Goal: Task Accomplishment & Management: Manage account settings

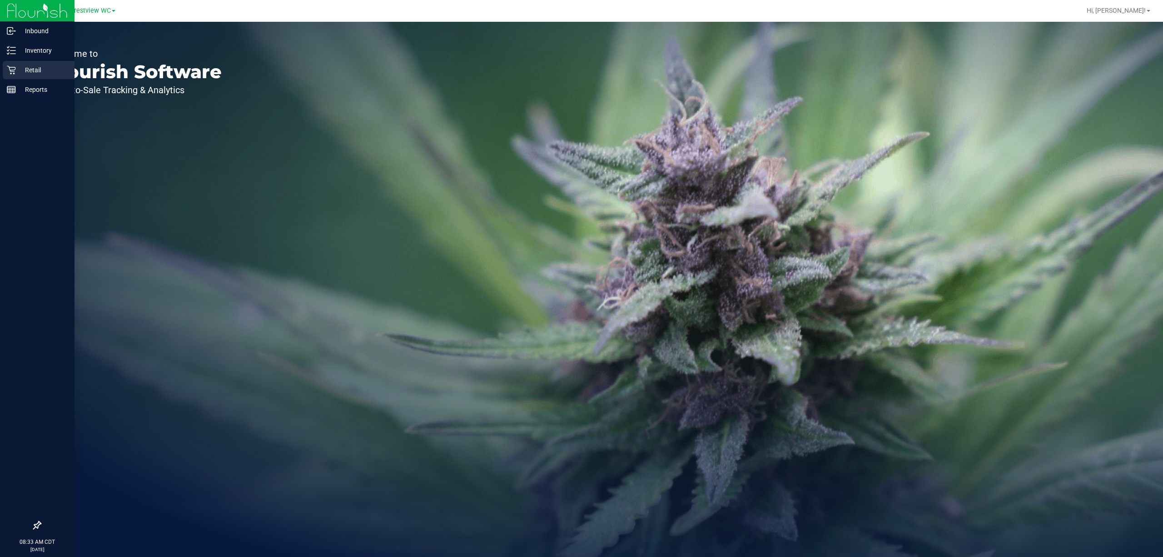
click at [0, 70] on link "Retail" at bounding box center [37, 71] width 75 height 20
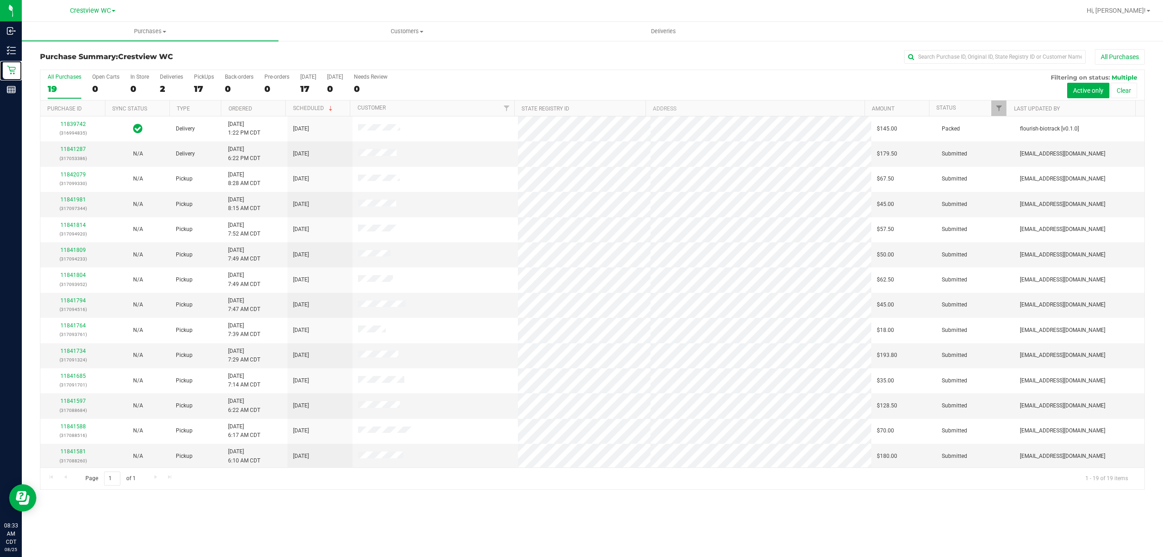
click at [1006, 111] on div at bounding box center [1006, 108] width 4 height 16
click at [1000, 106] on span "Filter" at bounding box center [999, 108] width 7 height 7
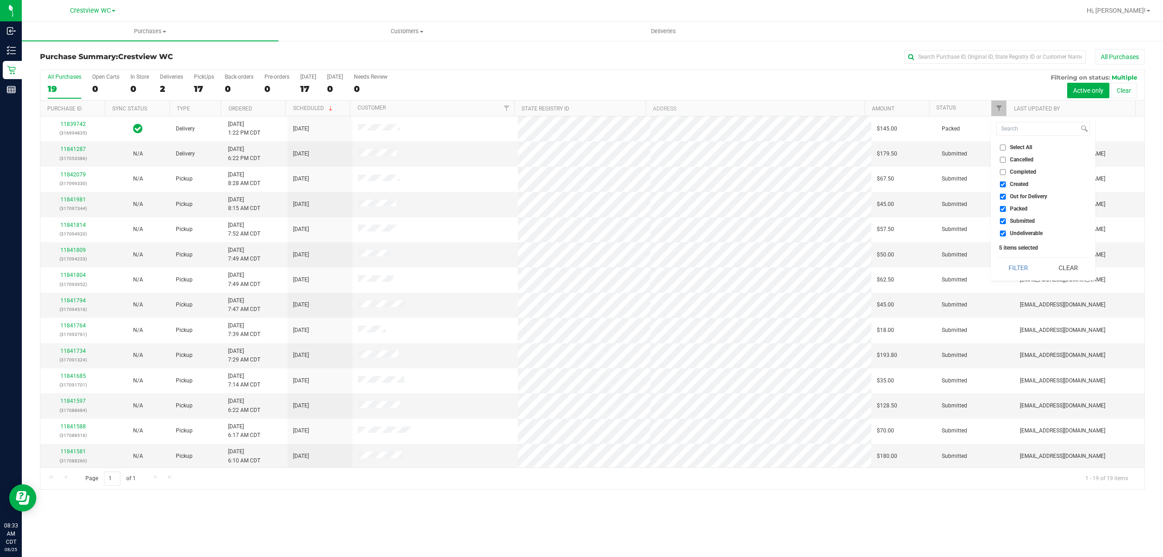
click at [1011, 184] on span "Created" at bounding box center [1019, 183] width 19 height 5
click at [1006, 184] on input "Created" at bounding box center [1003, 184] width 6 height 6
checkbox input "false"
click at [1011, 195] on span "Out for Delivery" at bounding box center [1028, 196] width 37 height 5
click at [1006, 195] on input "Out for Delivery" at bounding box center [1003, 197] width 6 height 6
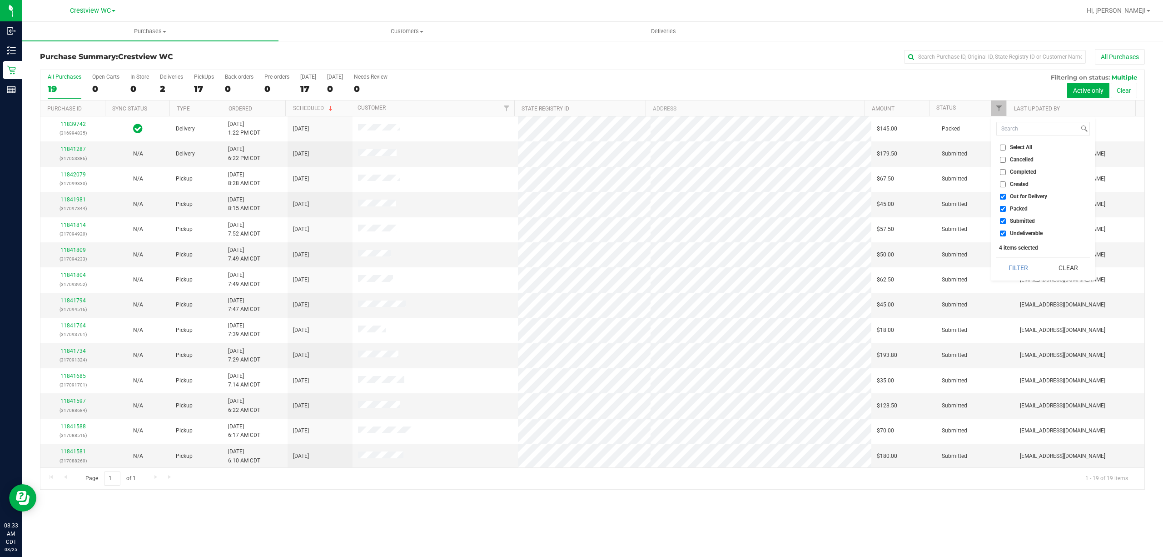
checkbox input "false"
click at [1013, 207] on span "Packed" at bounding box center [1019, 208] width 18 height 5
click at [1006, 207] on input "Packed" at bounding box center [1003, 209] width 6 height 6
checkbox input "false"
click at [1013, 229] on li "Undeliverable" at bounding box center [1044, 234] width 94 height 10
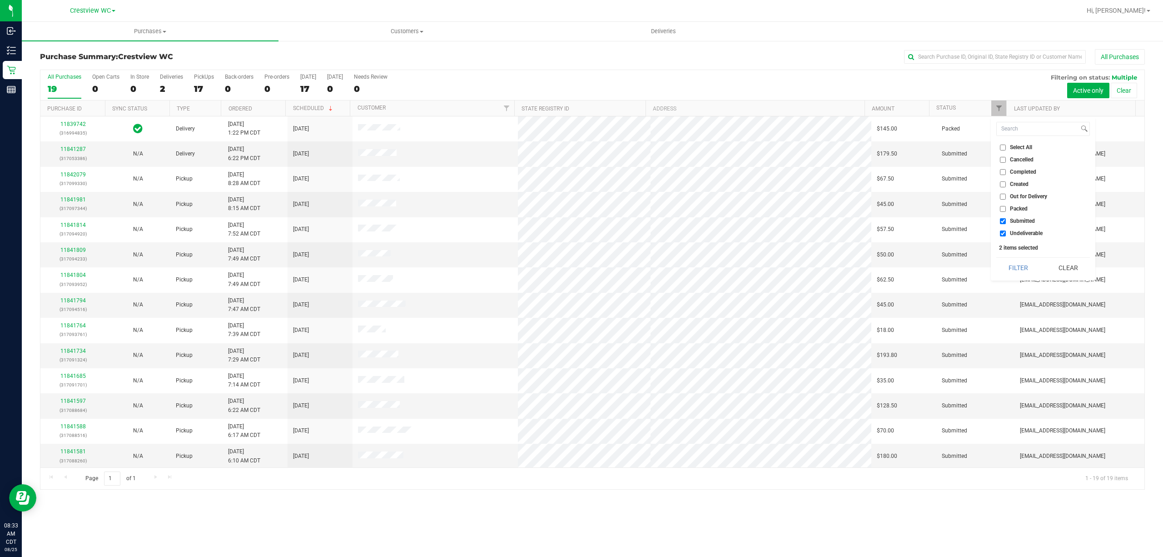
click at [1013, 233] on span "Undeliverable" at bounding box center [1026, 232] width 33 height 5
click at [1006, 233] on input "Undeliverable" at bounding box center [1003, 233] width 6 height 6
checkbox input "false"
click at [1013, 262] on button "Filter" at bounding box center [1019, 268] width 44 height 20
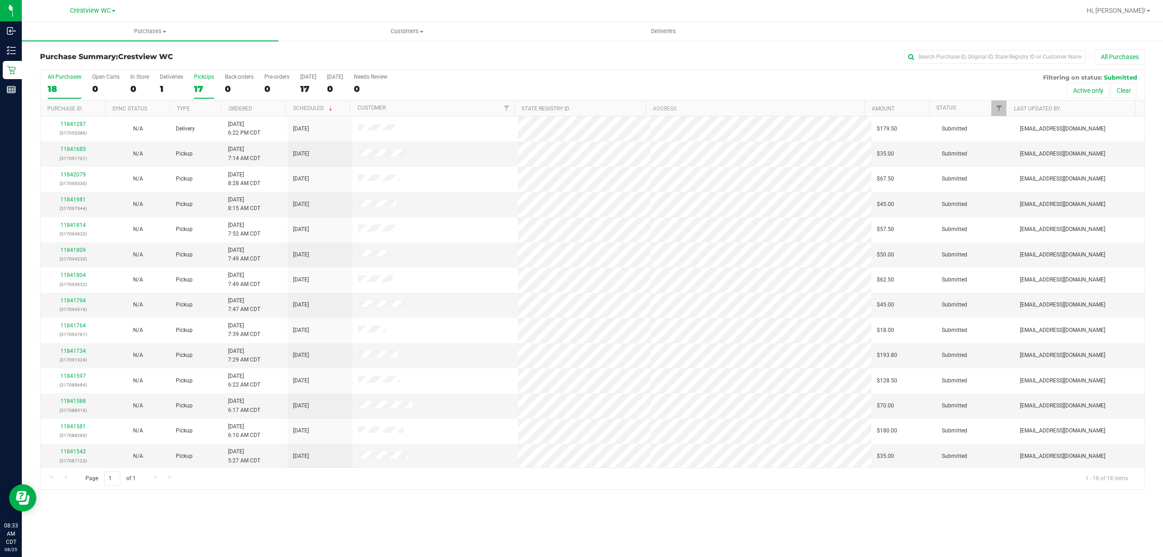
click at [198, 91] on div "17" at bounding box center [204, 89] width 20 height 10
click at [0, 0] on input "PickUps 17" at bounding box center [0, 0] width 0 height 0
click at [241, 106] on link "Ordered" at bounding box center [241, 108] width 24 height 6
click at [166, 85] on div "1" at bounding box center [171, 89] width 23 height 10
click at [0, 0] on input "Deliveries 1" at bounding box center [0, 0] width 0 height 0
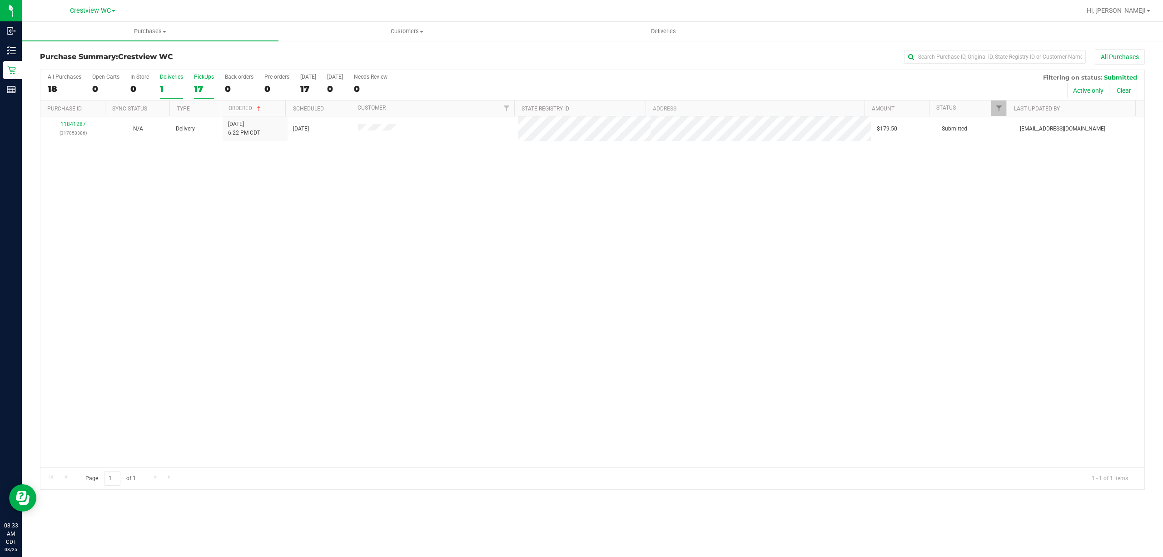
click at [201, 90] on div "17" at bounding box center [204, 89] width 20 height 10
click at [0, 0] on input "PickUps 17" at bounding box center [0, 0] width 0 height 0
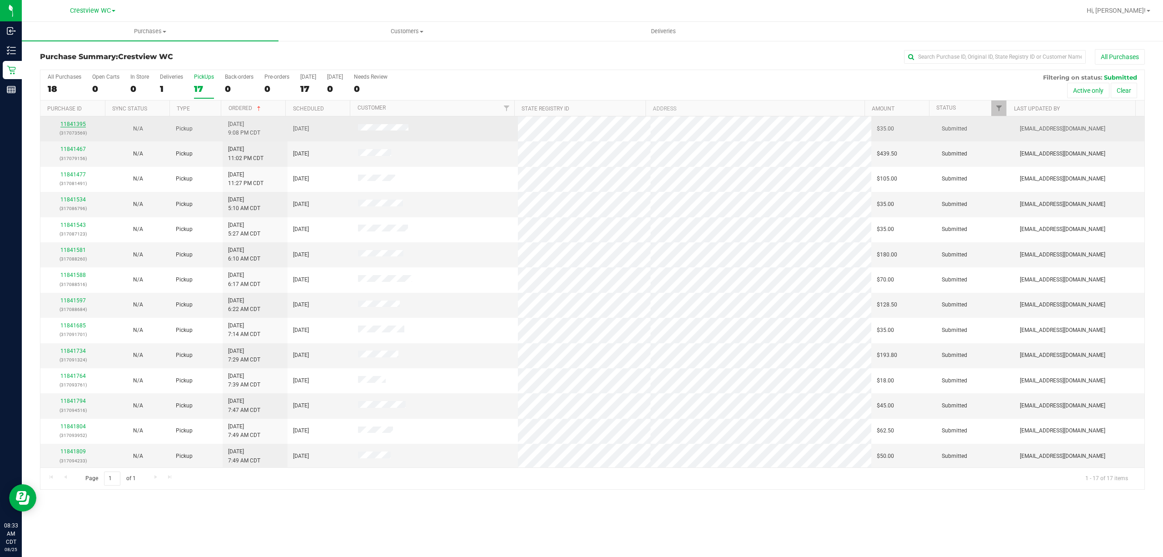
click at [80, 124] on link "11841395" at bounding box center [72, 124] width 25 height 6
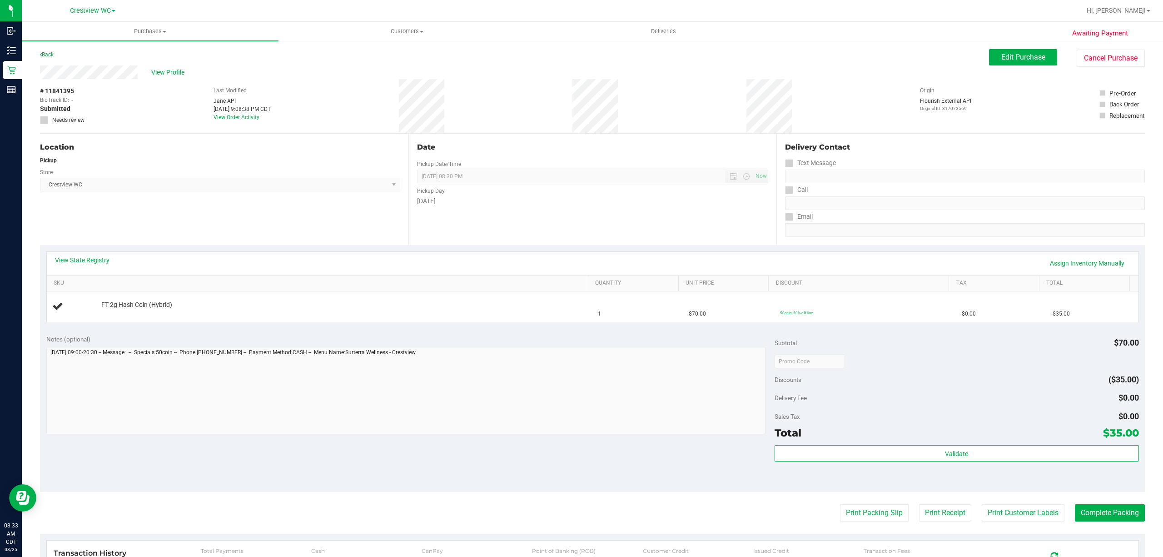
click at [293, 244] on div "Location Pickup Store Crestview WC Select Store [PERSON_NAME][GEOGRAPHIC_DATA] …" at bounding box center [224, 189] width 369 height 111
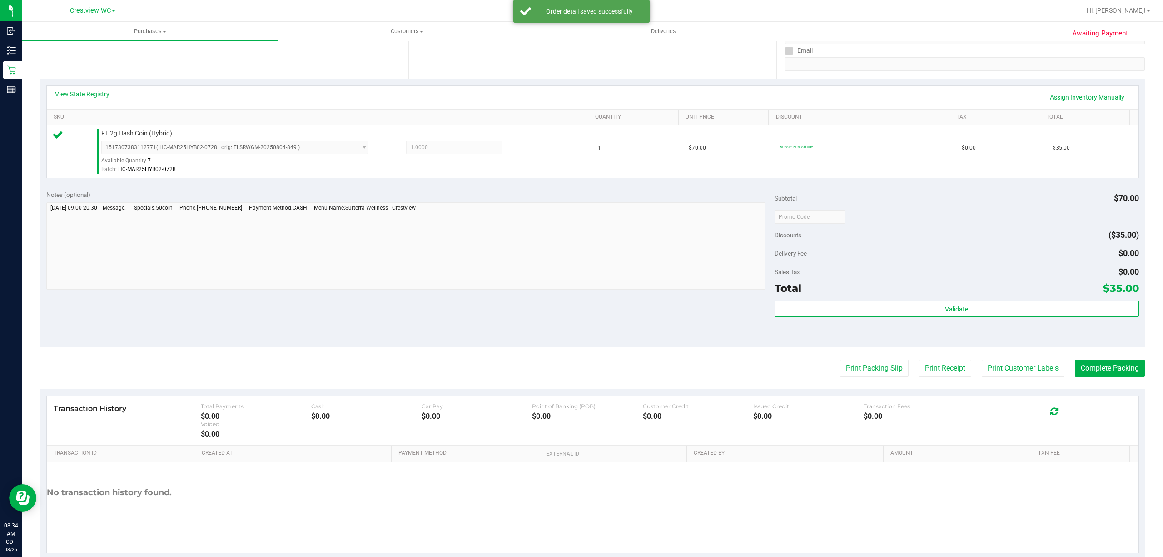
scroll to position [182, 0]
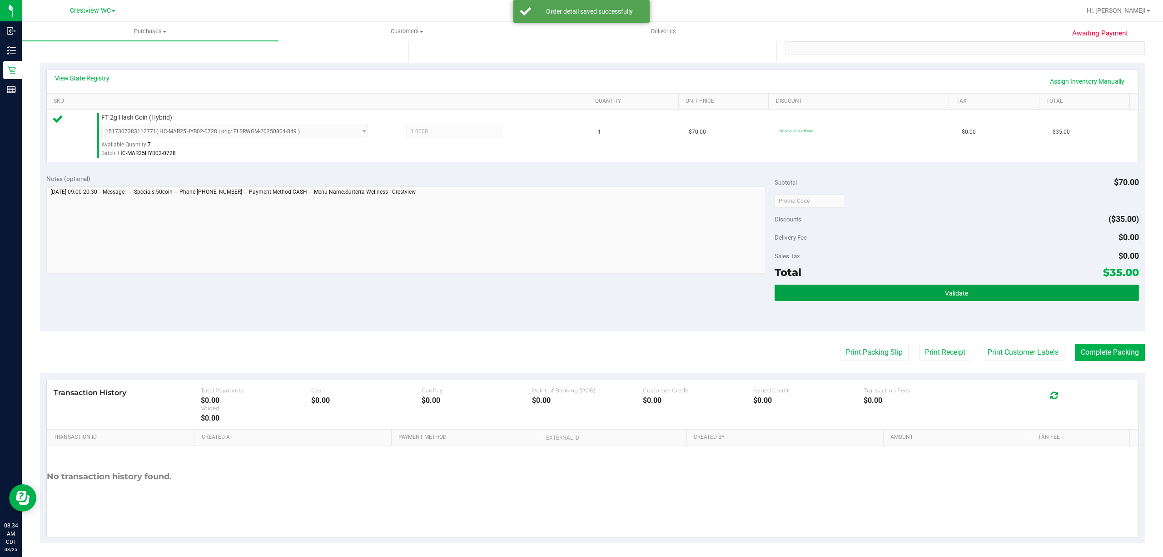
click at [791, 296] on button "Validate" at bounding box center [957, 292] width 364 height 16
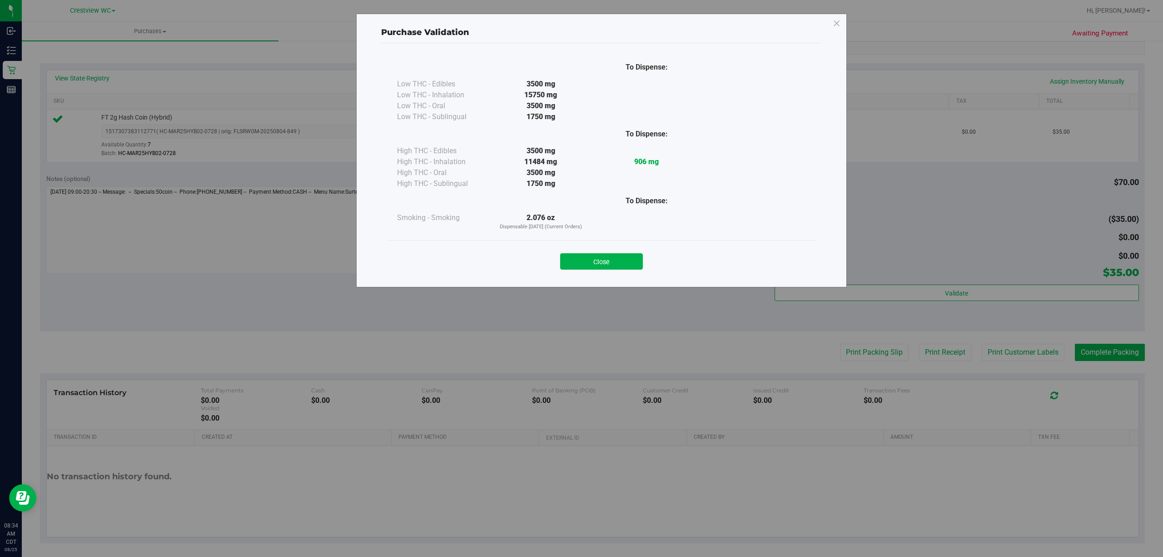
click at [624, 274] on div "Close" at bounding box center [601, 258] width 427 height 37
click at [593, 265] on button "Close" at bounding box center [601, 261] width 83 height 16
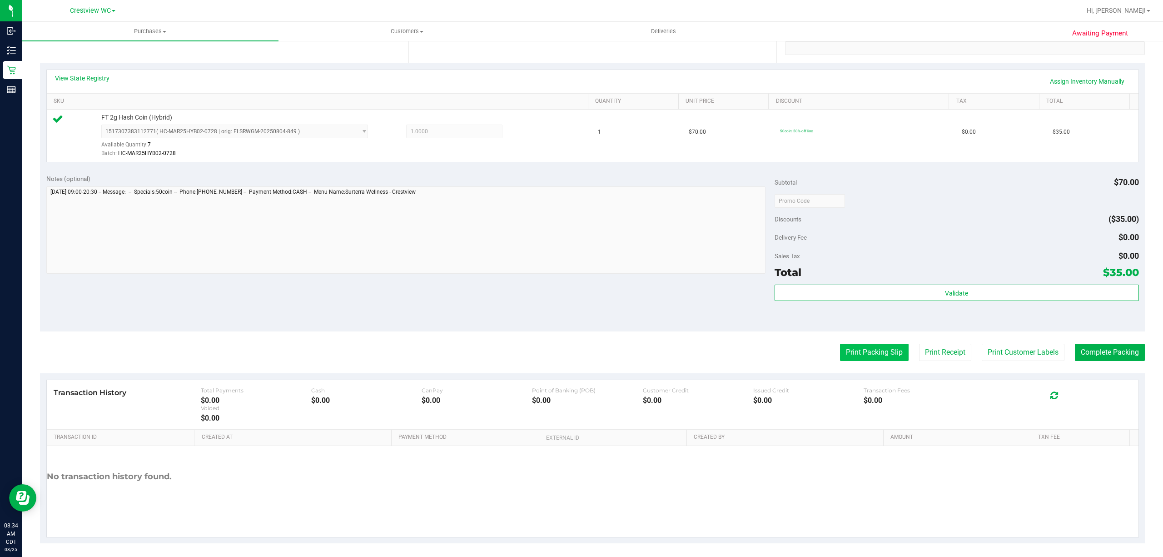
click at [842, 359] on button "Print Packing Slip" at bounding box center [874, 352] width 69 height 17
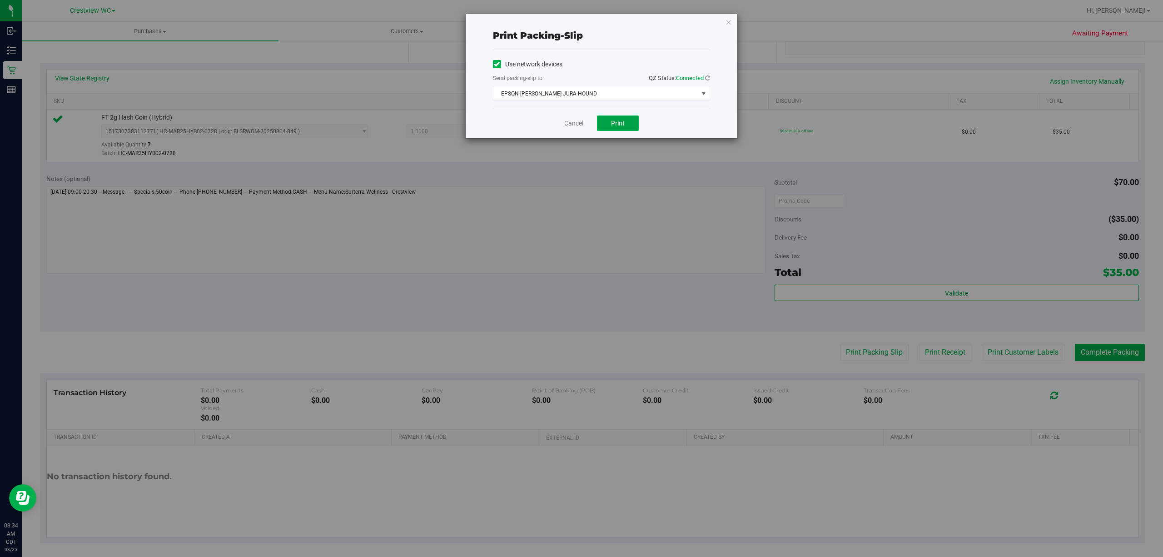
click at [626, 123] on button "Print" at bounding box center [618, 122] width 42 height 15
click at [640, 91] on span "EPSON-[PERSON_NAME]-JURA-HOUND" at bounding box center [596, 93] width 205 height 13
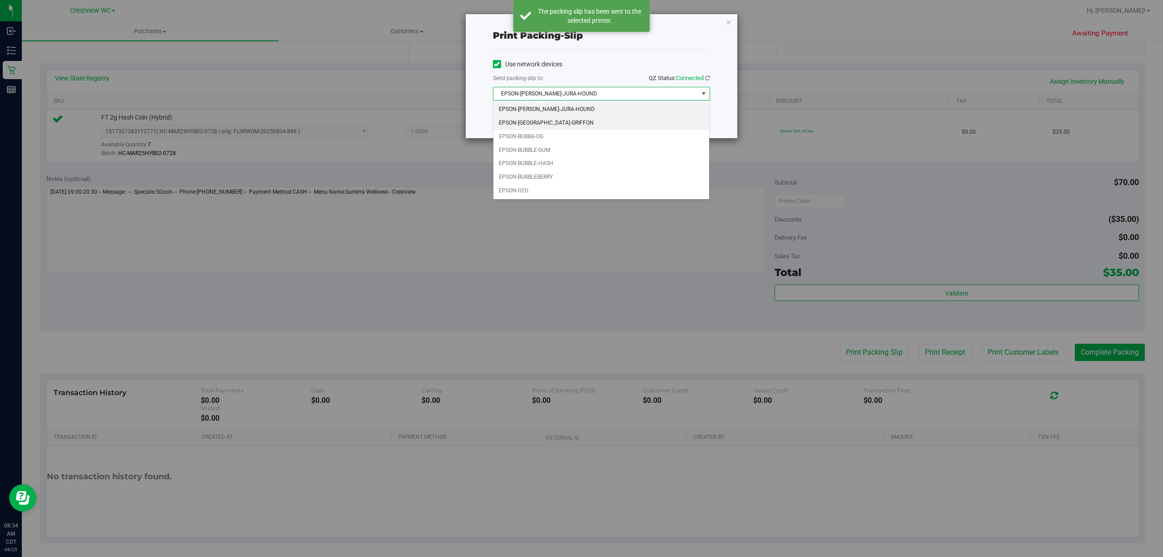
click at [564, 127] on li "EPSON-[GEOGRAPHIC_DATA]-GRIFFON" at bounding box center [602, 123] width 216 height 14
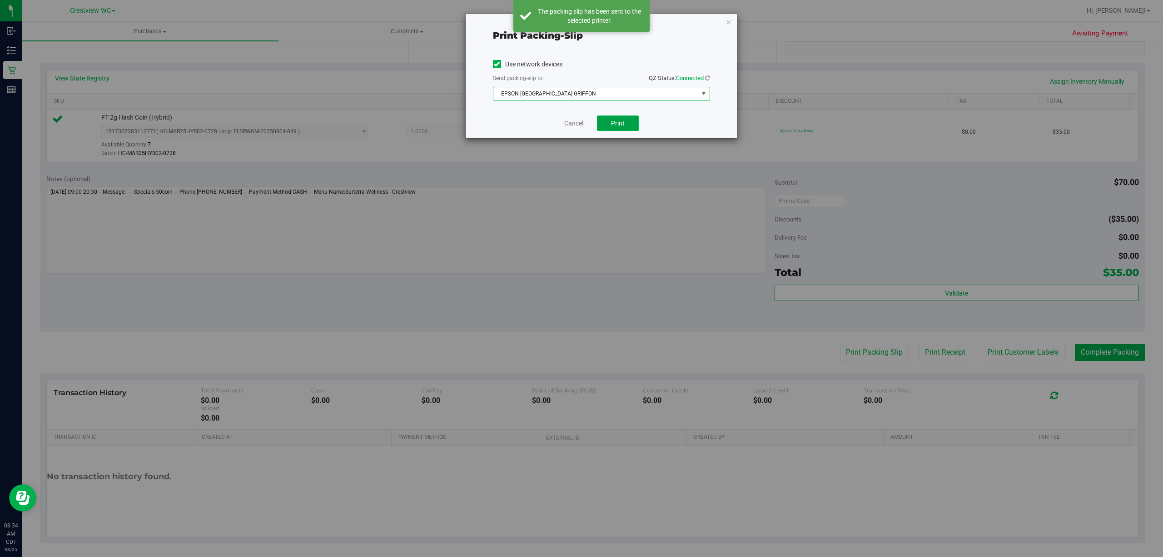
click at [625, 121] on button "Print" at bounding box center [618, 122] width 42 height 15
click at [730, 20] on icon "button" at bounding box center [729, 21] width 6 height 11
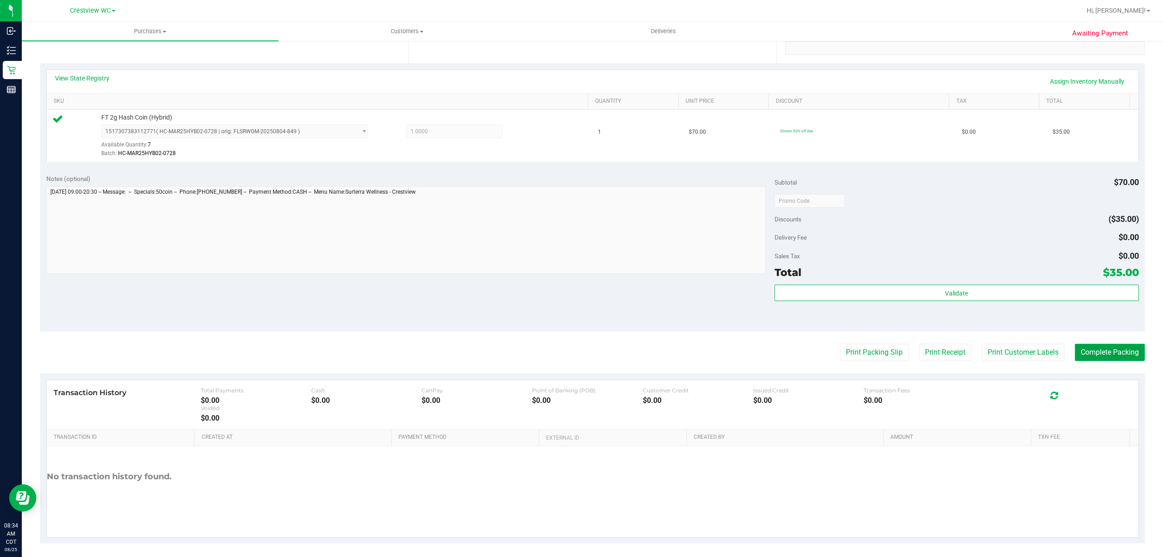
click at [1100, 357] on button "Complete Packing" at bounding box center [1110, 352] width 70 height 17
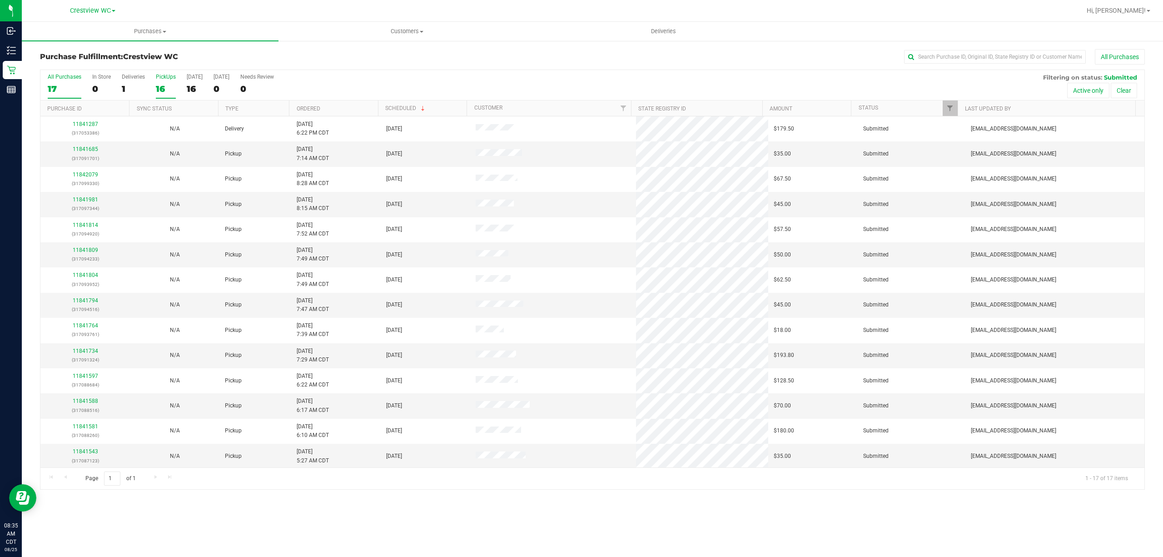
click at [156, 91] on div "16" at bounding box center [166, 89] width 20 height 10
click at [0, 0] on input "PickUps 16" at bounding box center [0, 0] width 0 height 0
click at [304, 108] on link "Ordered" at bounding box center [309, 108] width 24 height 6
click at [953, 105] on span "Filter" at bounding box center [950, 108] width 7 height 7
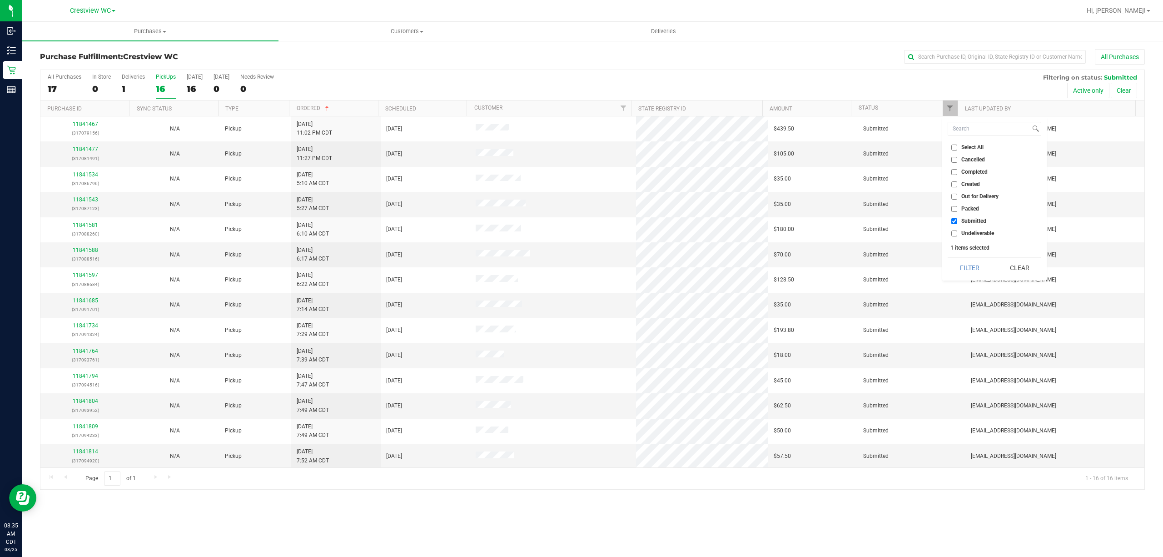
click at [548, 62] on div "All Purchases" at bounding box center [777, 56] width 737 height 15
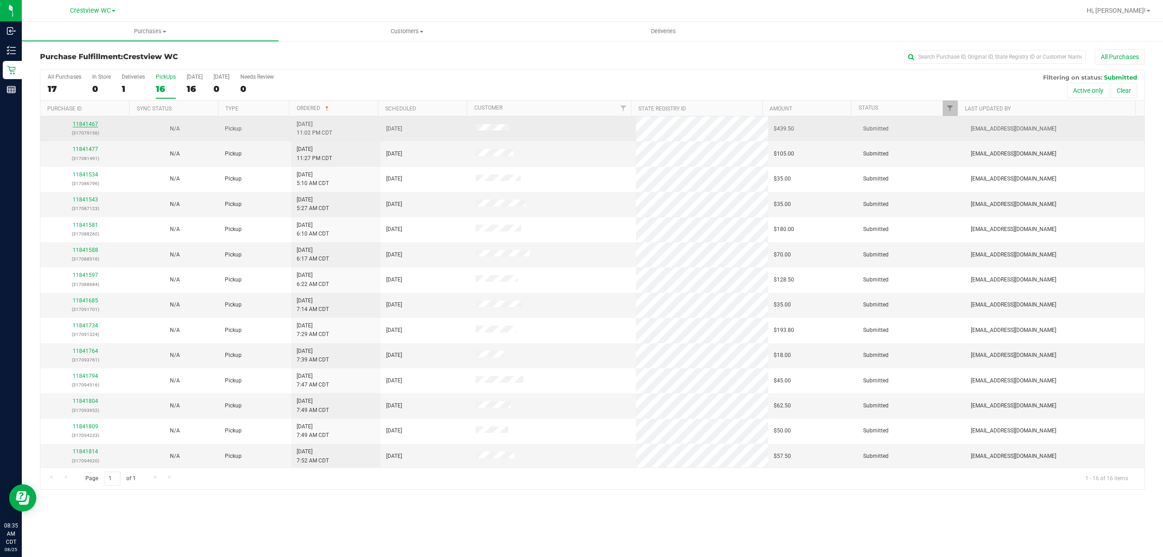
click at [93, 124] on link "11841467" at bounding box center [85, 124] width 25 height 6
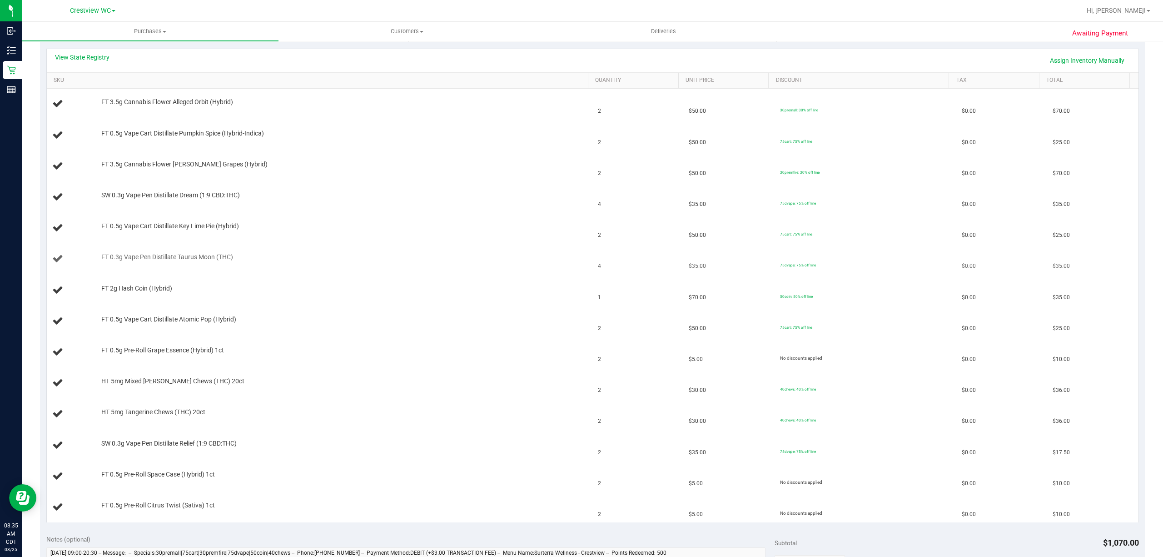
scroll to position [182, 0]
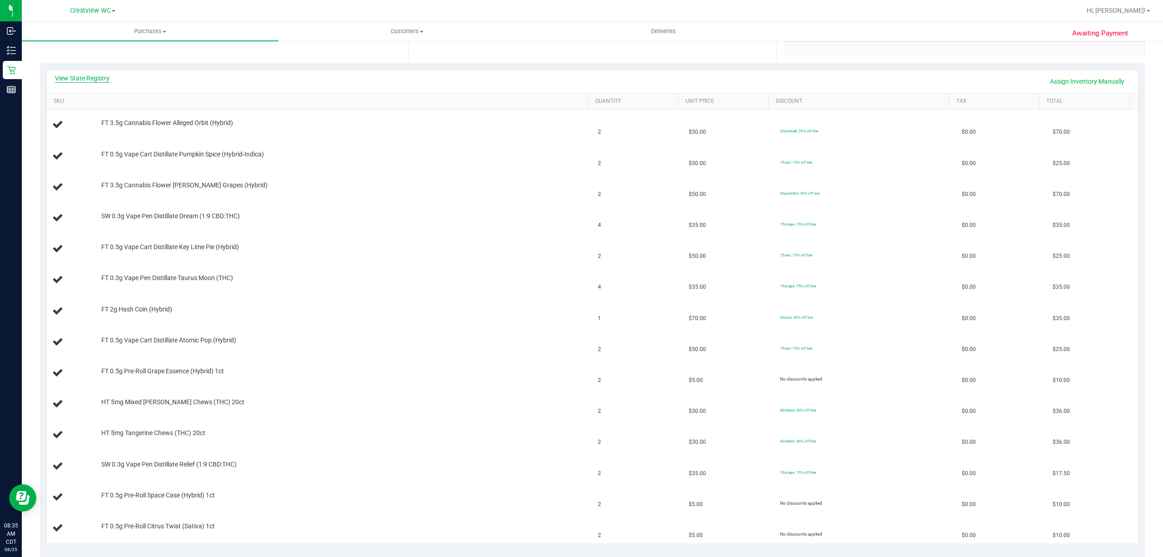
click at [95, 79] on link "View State Registry" at bounding box center [82, 78] width 55 height 9
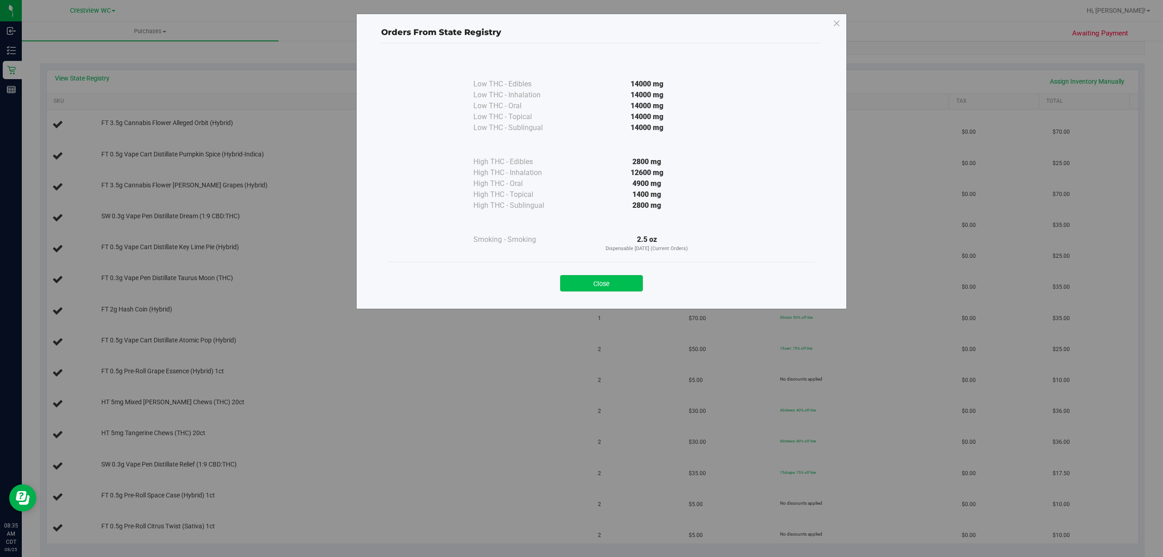
click at [563, 282] on button "Close" at bounding box center [601, 283] width 83 height 16
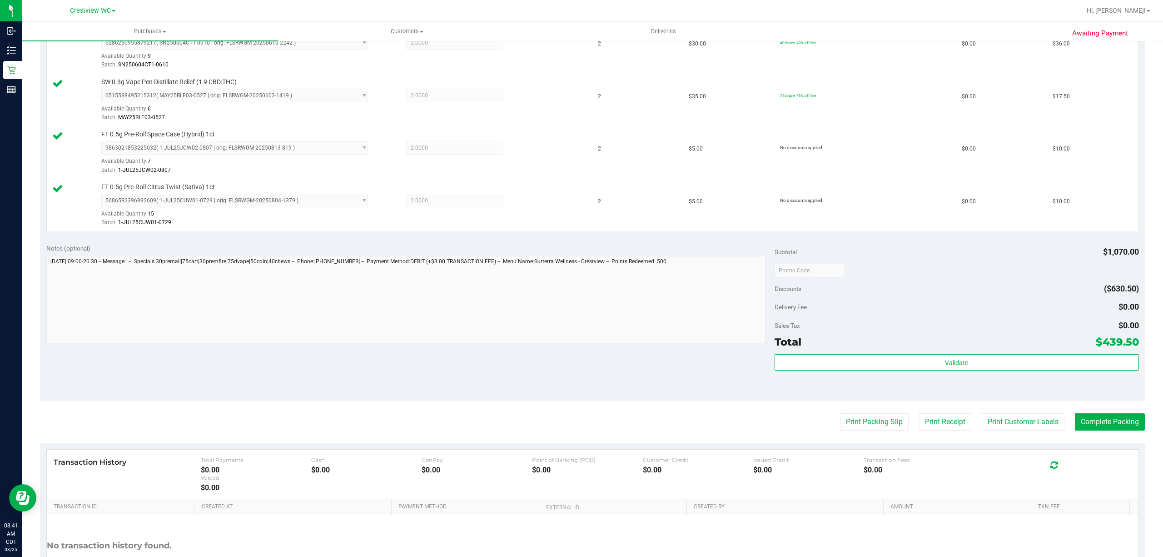
scroll to position [944, 0]
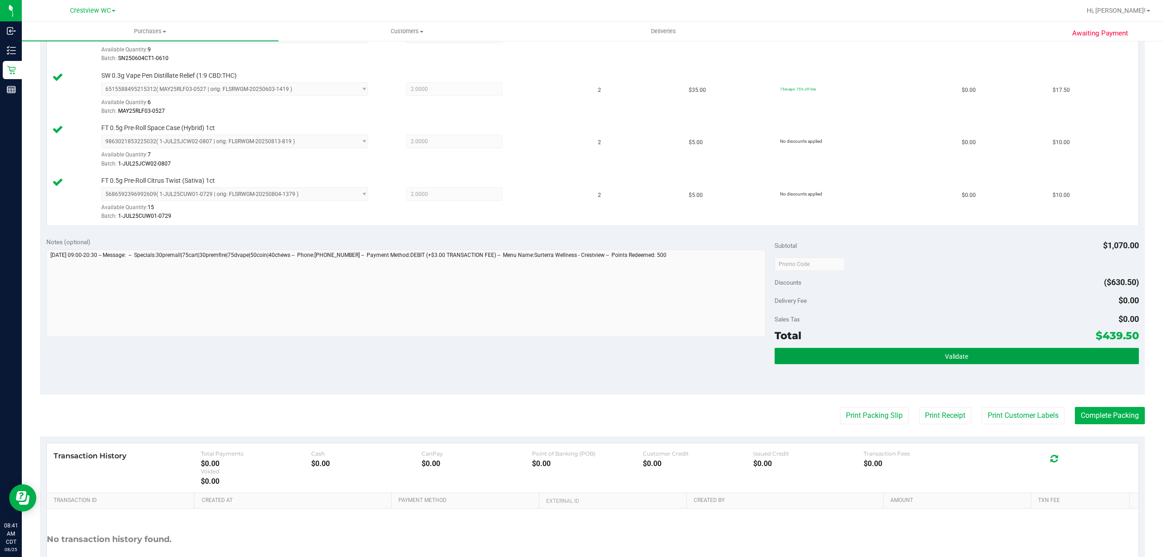
click at [953, 360] on span "Validate" at bounding box center [956, 356] width 23 height 7
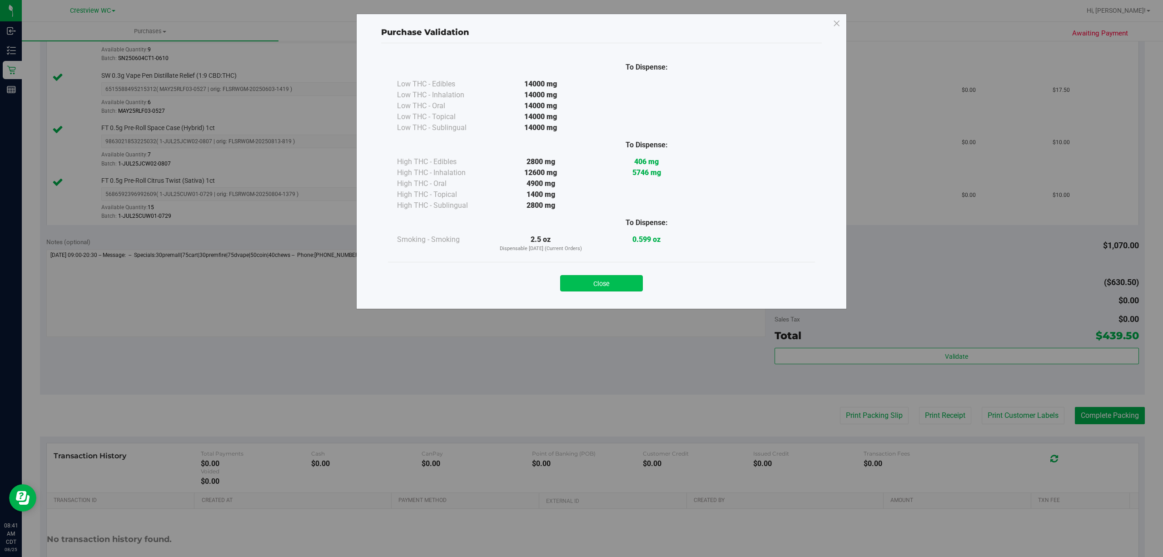
click at [624, 289] on button "Close" at bounding box center [601, 283] width 83 height 16
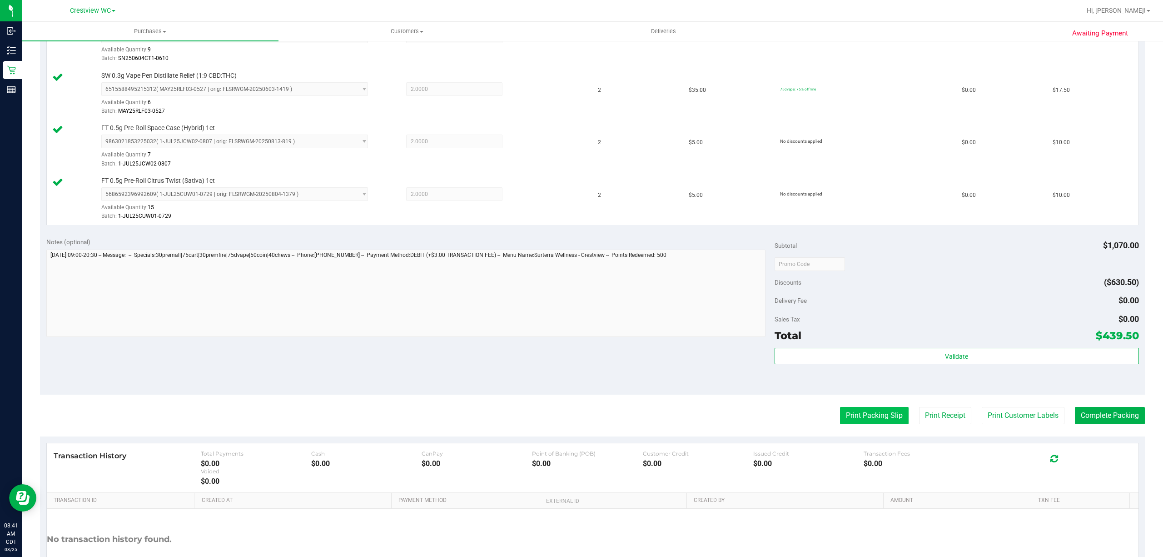
click at [873, 424] on button "Print Packing Slip" at bounding box center [874, 415] width 69 height 17
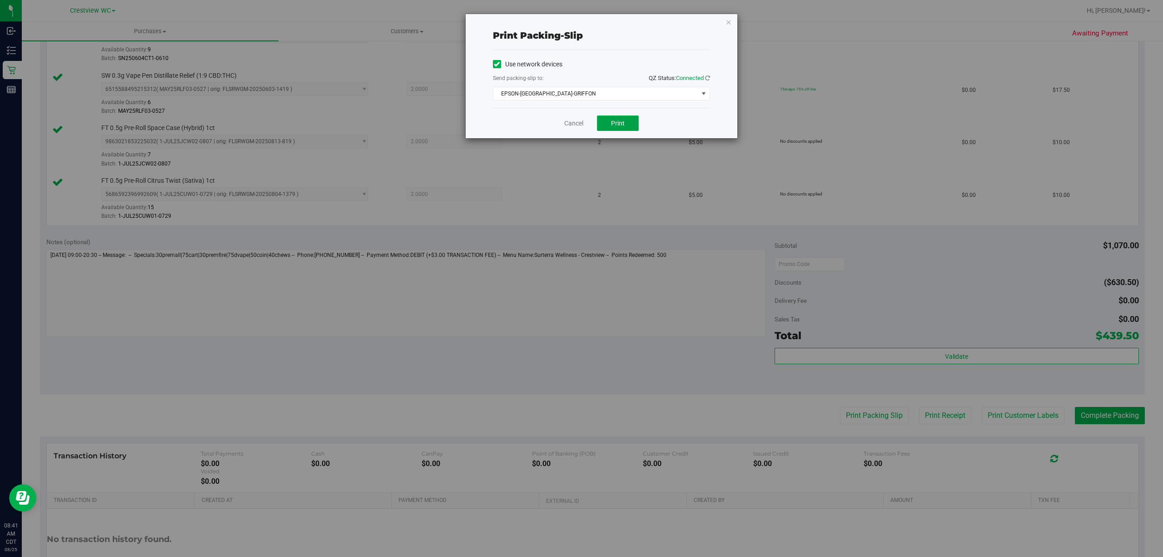
click at [637, 124] on button "Print" at bounding box center [618, 122] width 42 height 15
click at [728, 23] on icon "button" at bounding box center [729, 21] width 6 height 11
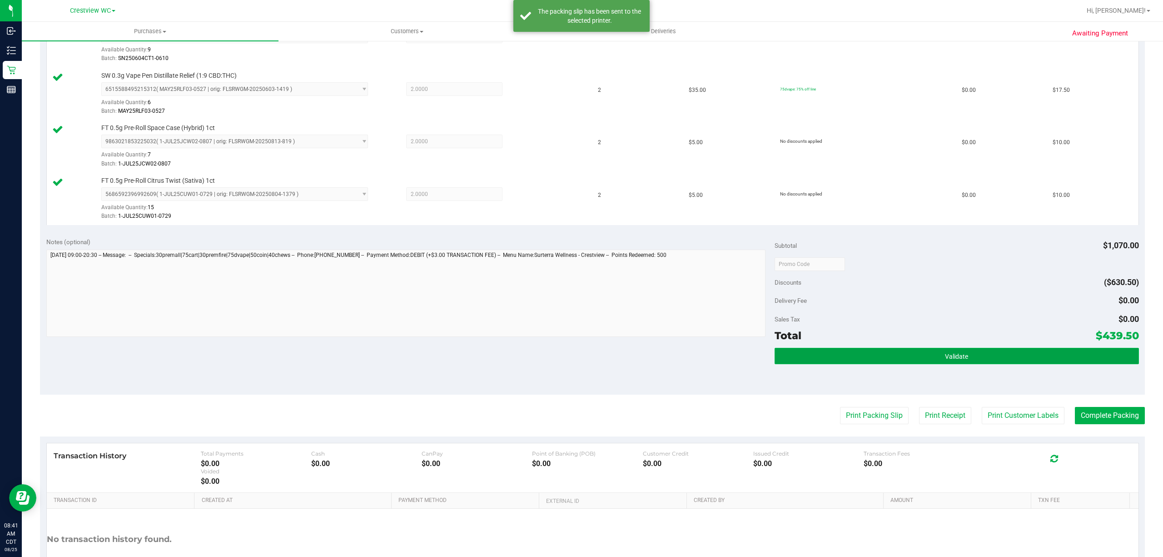
click at [959, 360] on span "Validate" at bounding box center [956, 356] width 23 height 7
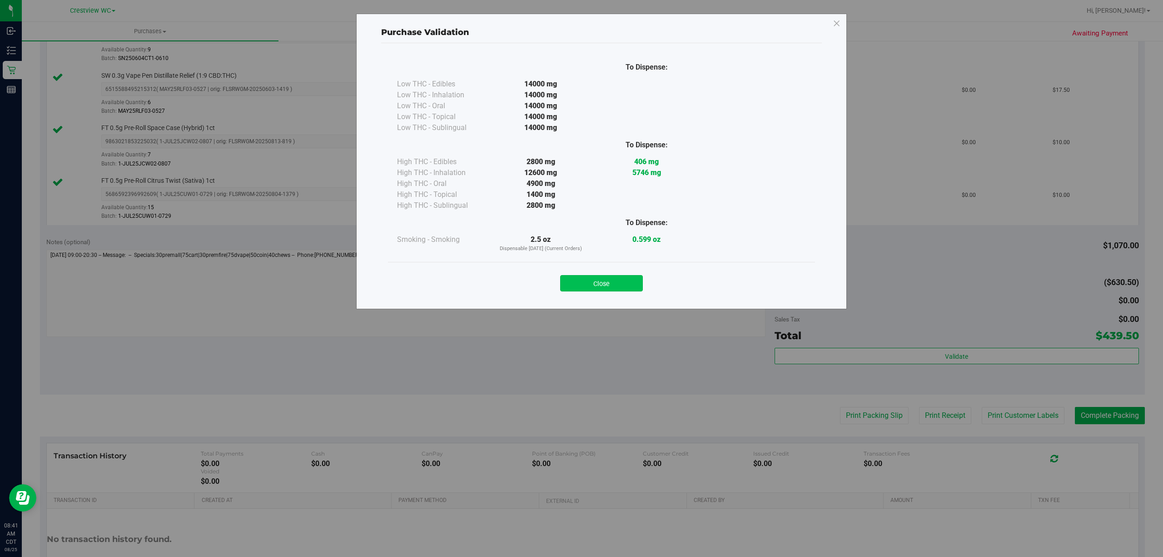
click at [599, 284] on button "Close" at bounding box center [601, 283] width 83 height 16
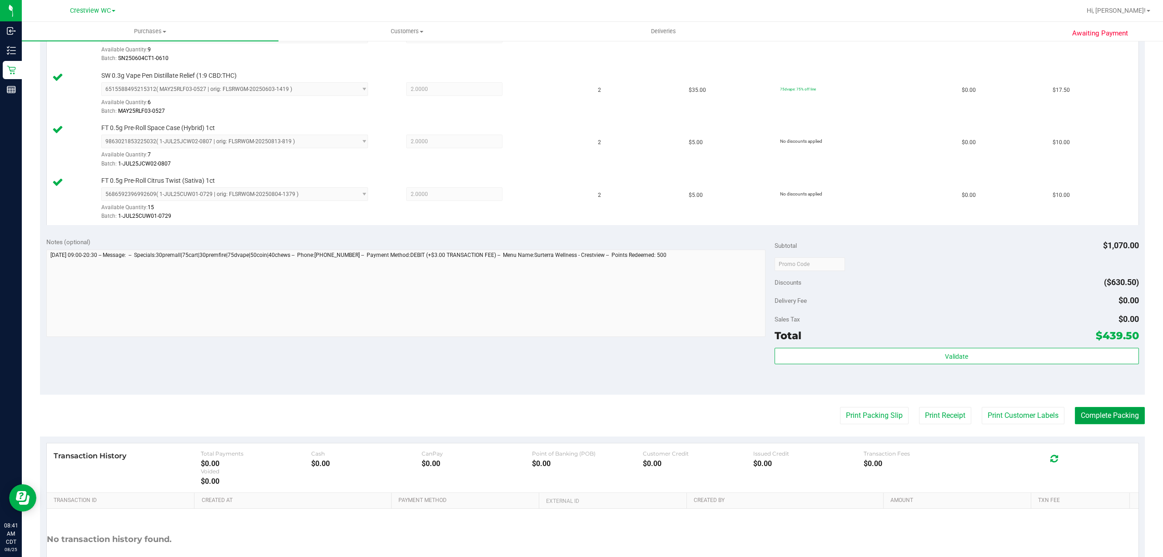
click at [1096, 423] on button "Complete Packing" at bounding box center [1110, 415] width 70 height 17
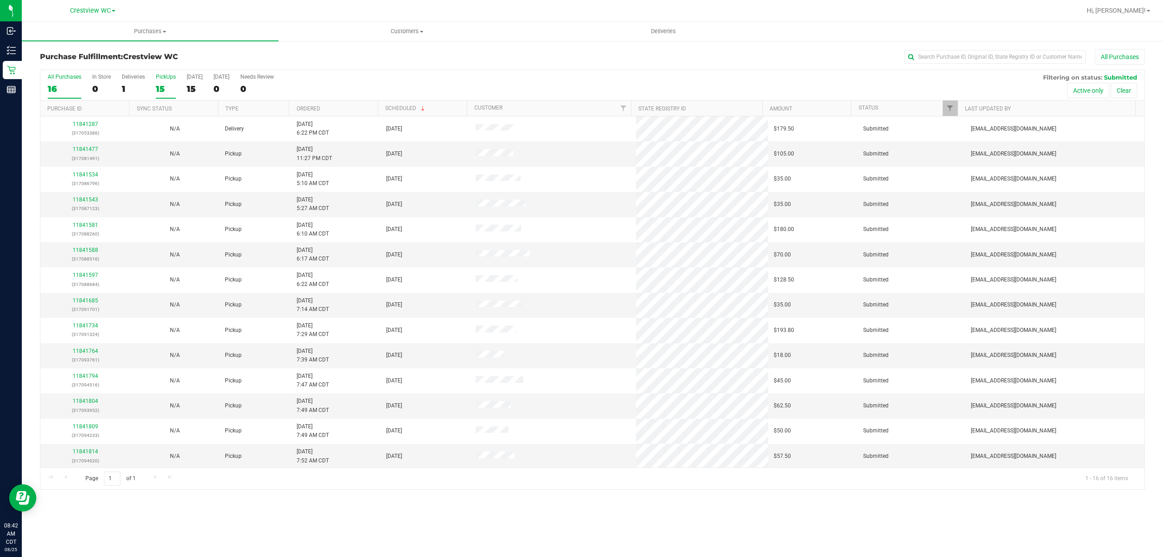
click at [164, 86] on div "15" at bounding box center [166, 89] width 20 height 10
click at [0, 0] on input "PickUps 15" at bounding box center [0, 0] width 0 height 0
click at [308, 111] on link "Ordered" at bounding box center [309, 108] width 24 height 6
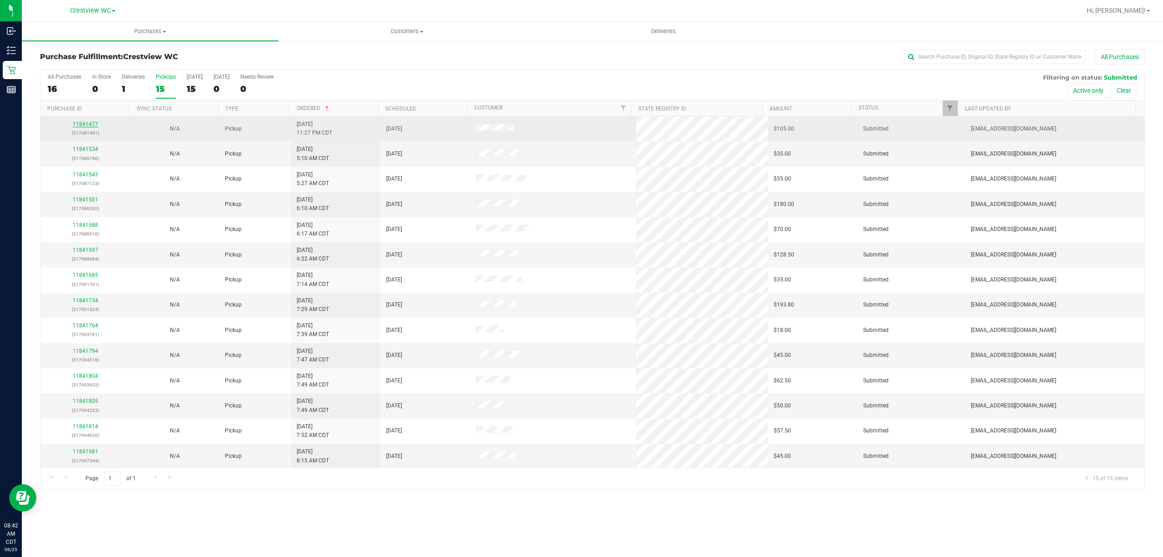
click at [90, 123] on link "11841477" at bounding box center [85, 124] width 25 height 6
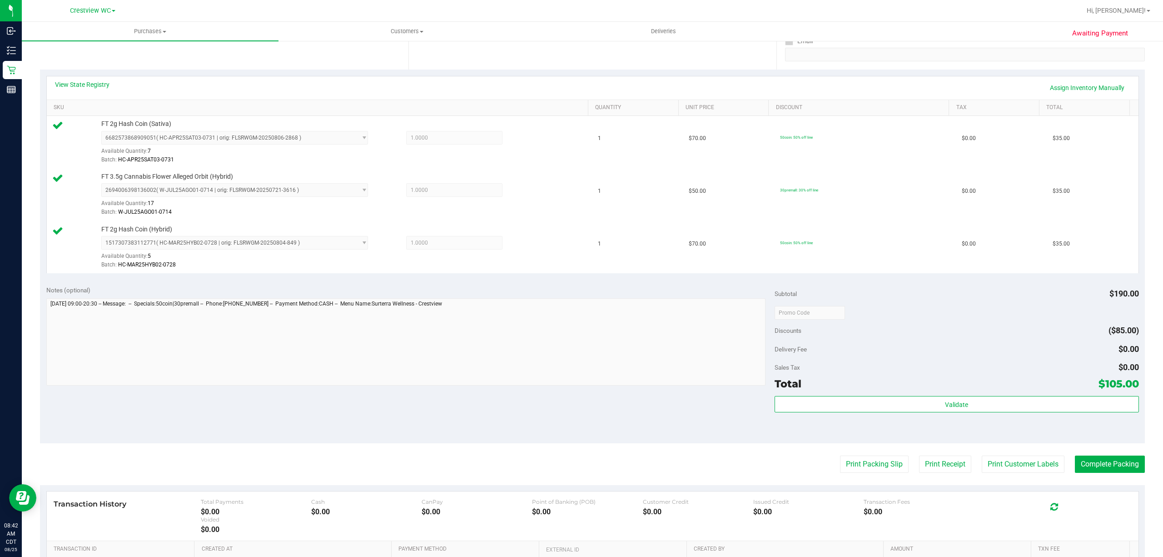
scroll to position [294, 0]
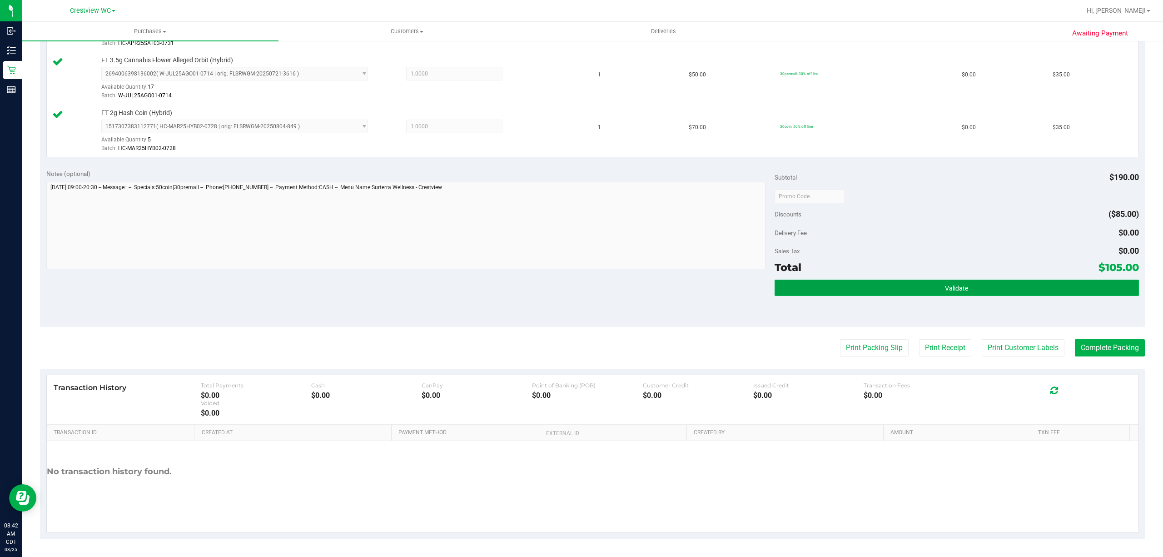
click at [981, 282] on button "Validate" at bounding box center [957, 287] width 364 height 16
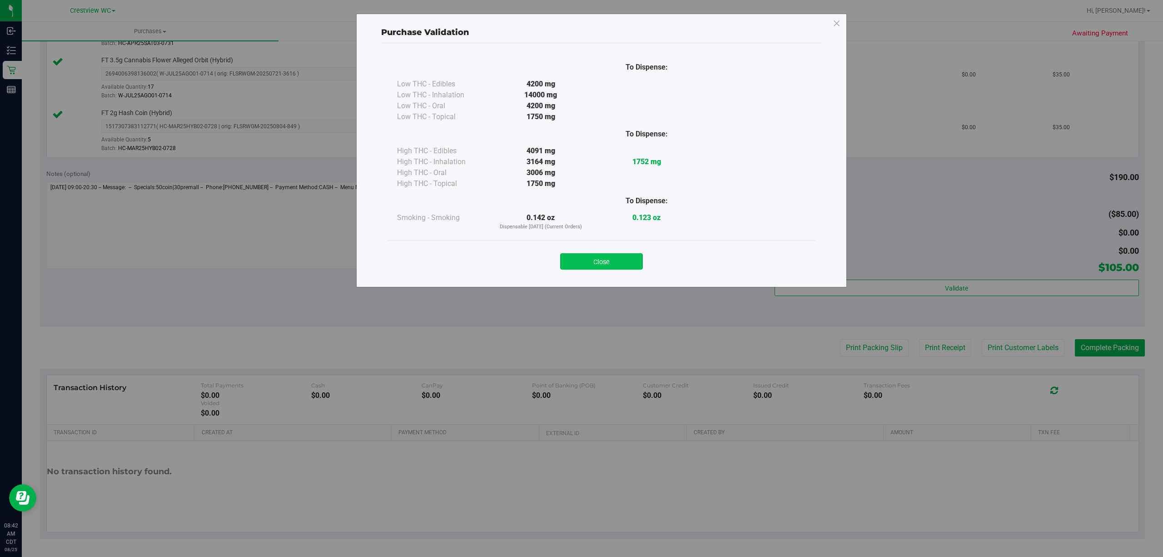
click at [597, 258] on button "Close" at bounding box center [601, 261] width 83 height 16
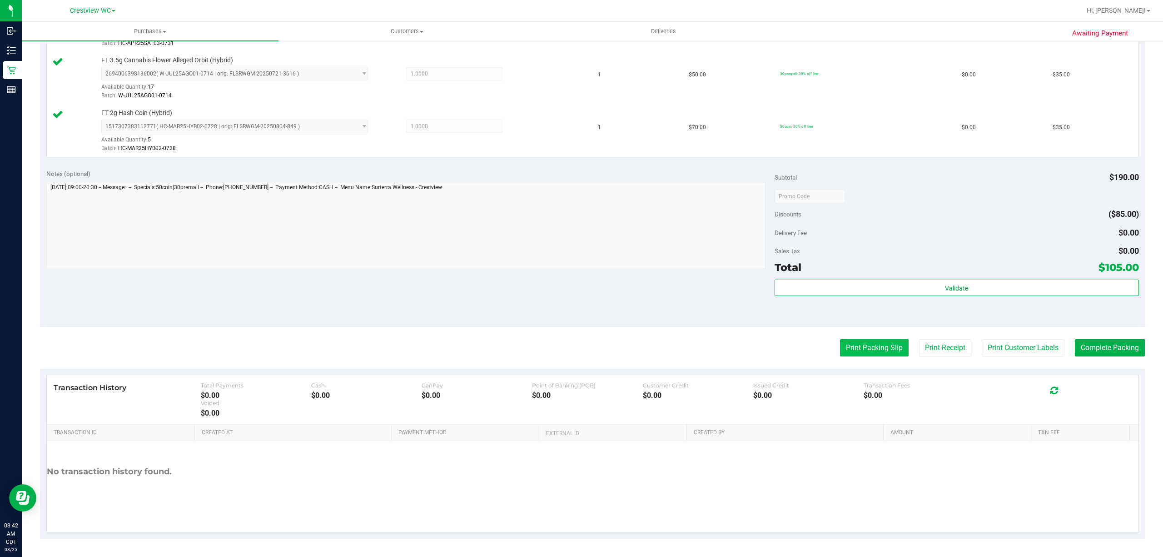
click at [877, 344] on button "Print Packing Slip" at bounding box center [874, 347] width 69 height 17
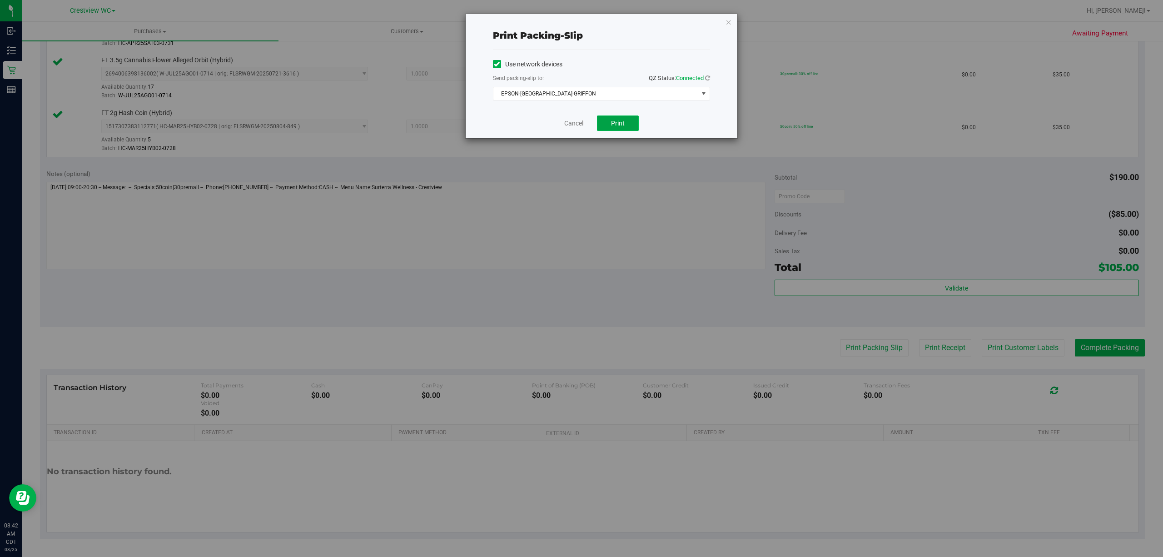
click at [620, 125] on span "Print" at bounding box center [618, 123] width 14 height 7
click at [715, 24] on div "Print packing-slip Use network devices Send packing-slip to: QZ Status: Connect…" at bounding box center [602, 76] width 272 height 124
click at [728, 18] on icon "button" at bounding box center [729, 21] width 6 height 11
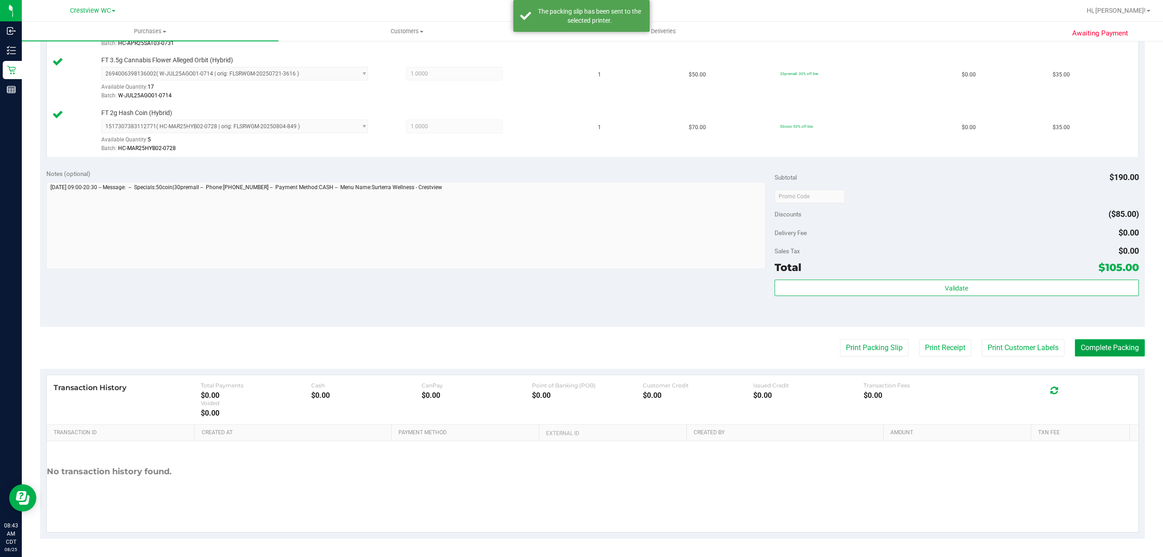
click at [1093, 348] on button "Complete Packing" at bounding box center [1110, 347] width 70 height 17
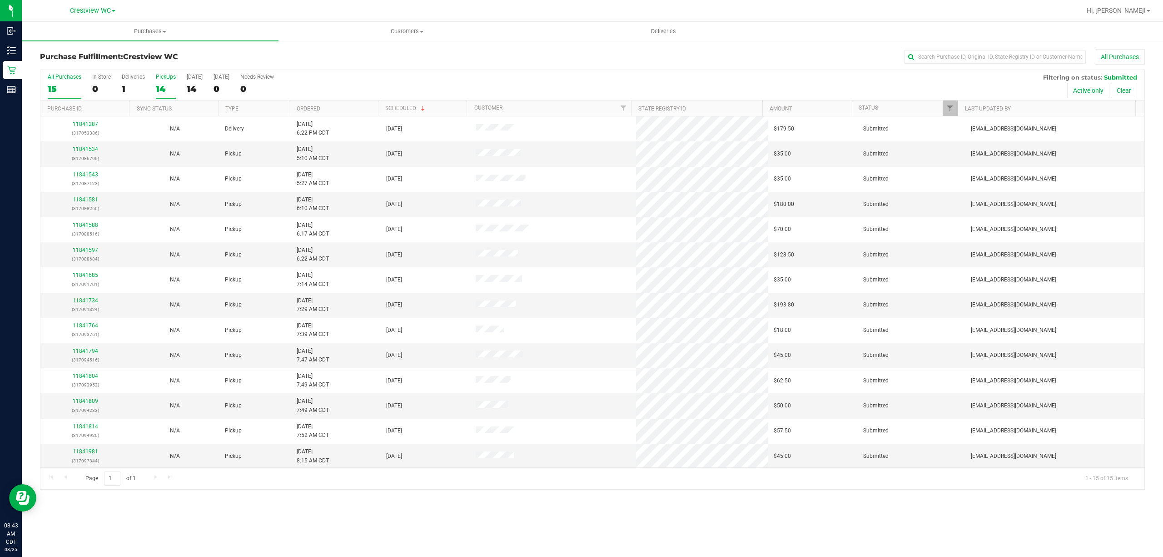
click at [170, 94] on div "14" at bounding box center [166, 89] width 20 height 10
click at [0, 0] on input "PickUps 14" at bounding box center [0, 0] width 0 height 0
click at [302, 111] on link "Ordered" at bounding box center [309, 108] width 24 height 6
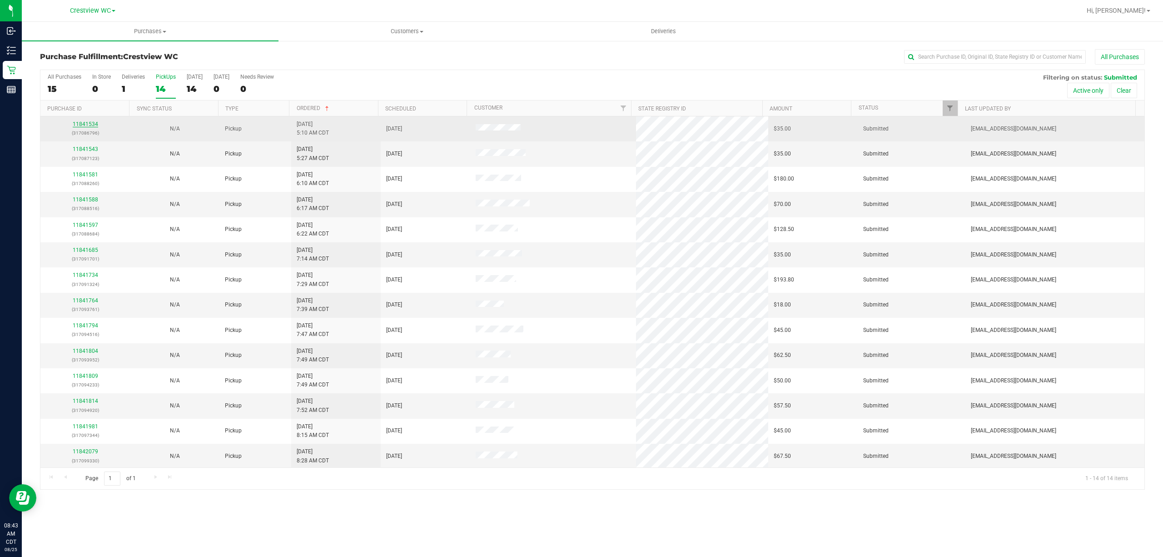
click at [93, 123] on link "11841534" at bounding box center [85, 124] width 25 height 6
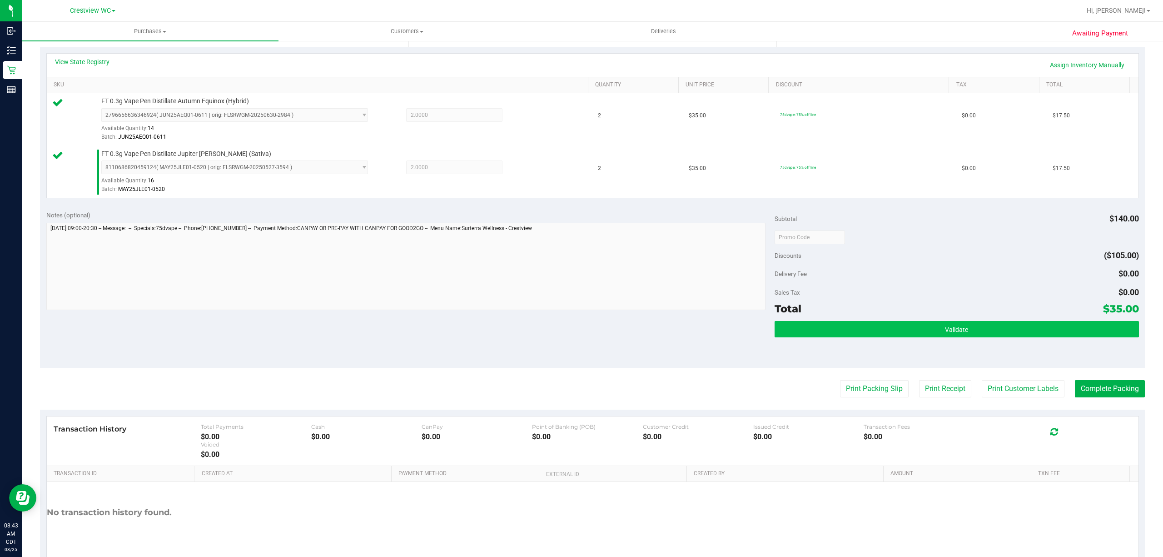
scroll to position [240, 0]
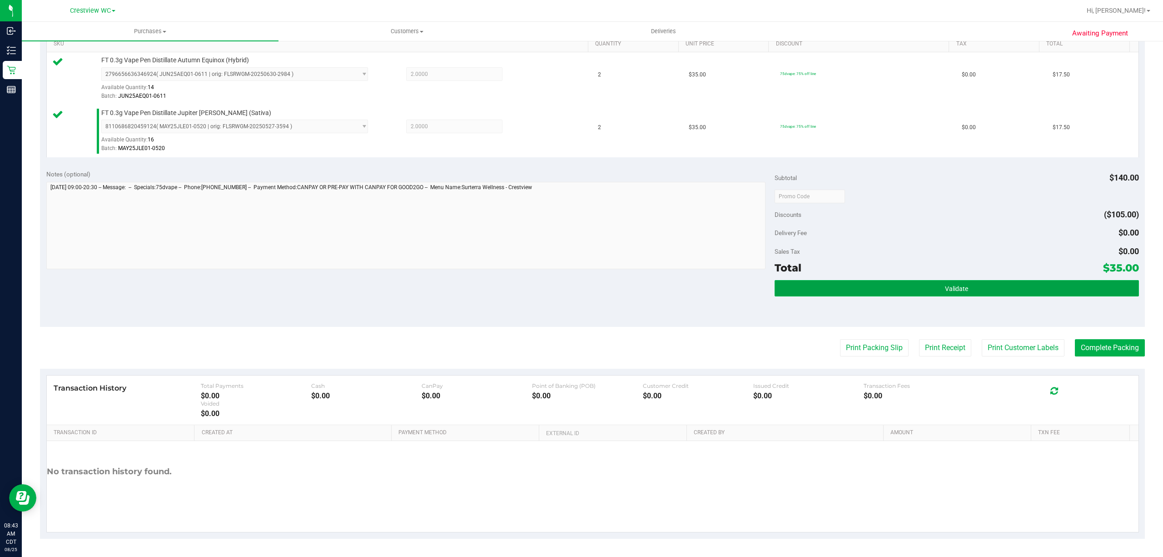
click at [849, 284] on button "Validate" at bounding box center [957, 288] width 364 height 16
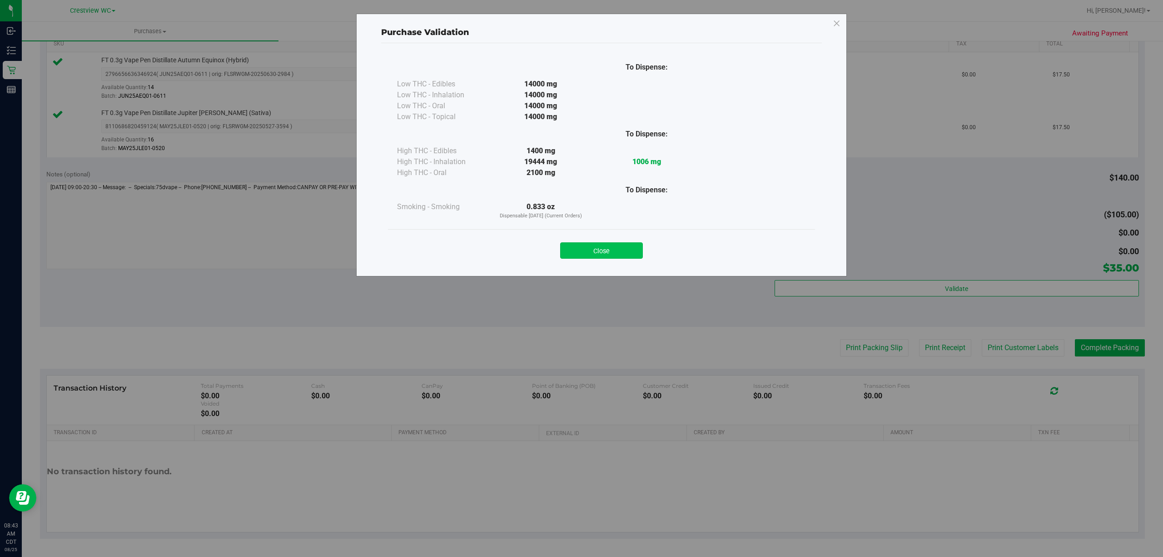
click at [625, 248] on button "Close" at bounding box center [601, 250] width 83 height 16
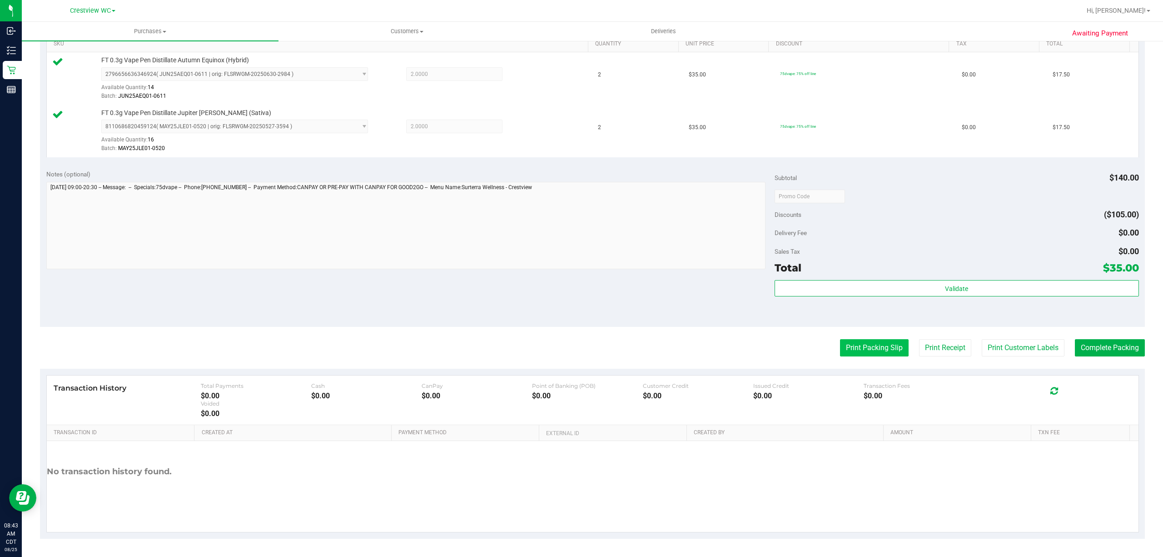
click at [843, 344] on button "Print Packing Slip" at bounding box center [874, 347] width 69 height 17
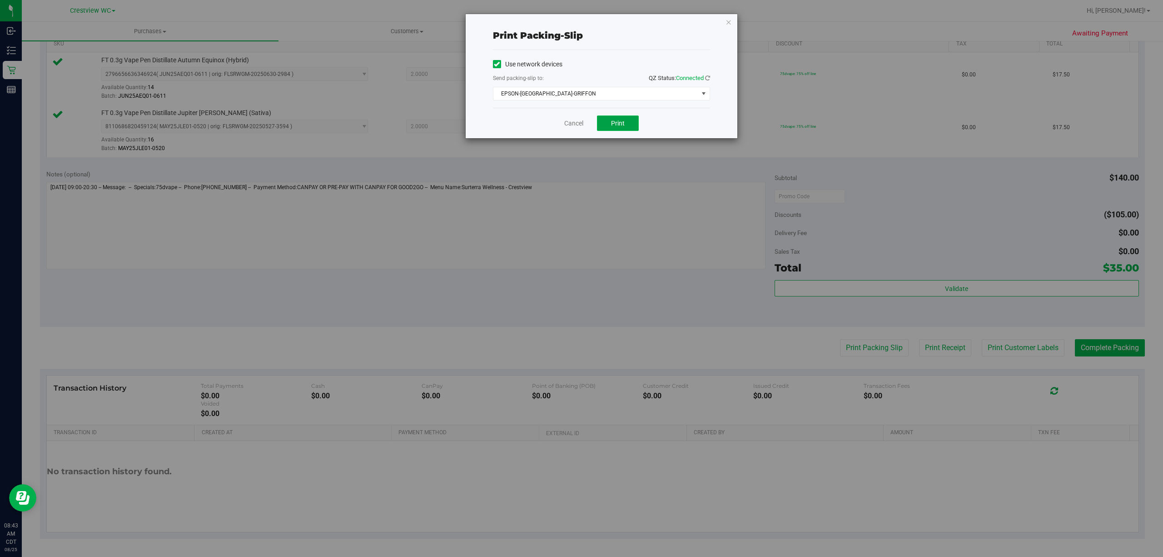
click at [608, 125] on button "Print" at bounding box center [618, 122] width 42 height 15
click at [726, 23] on icon "button" at bounding box center [729, 21] width 6 height 11
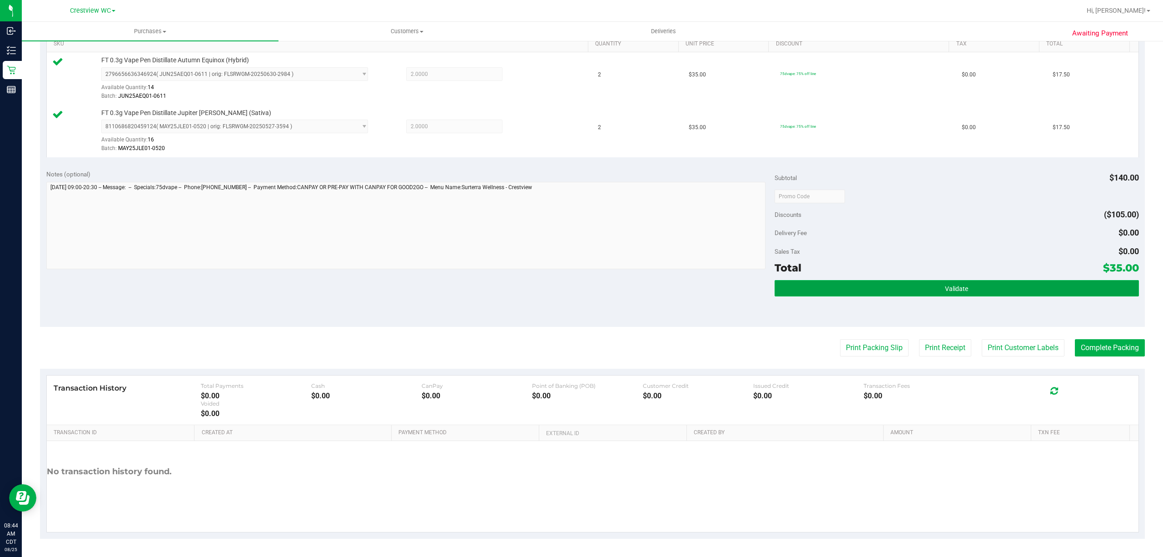
click at [998, 291] on button "Validate" at bounding box center [957, 288] width 364 height 16
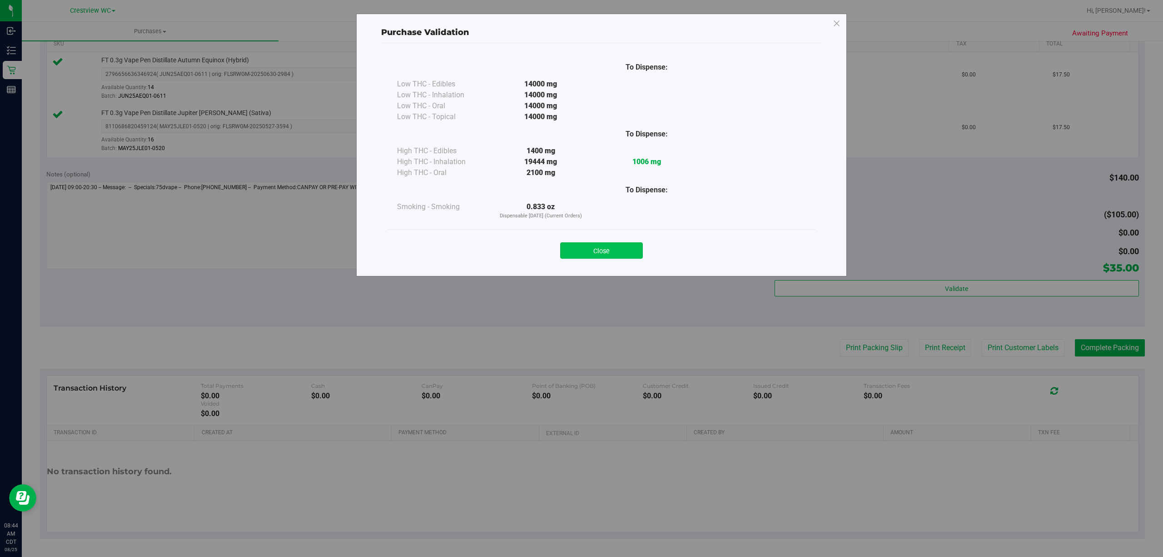
click at [613, 251] on button "Close" at bounding box center [601, 250] width 83 height 16
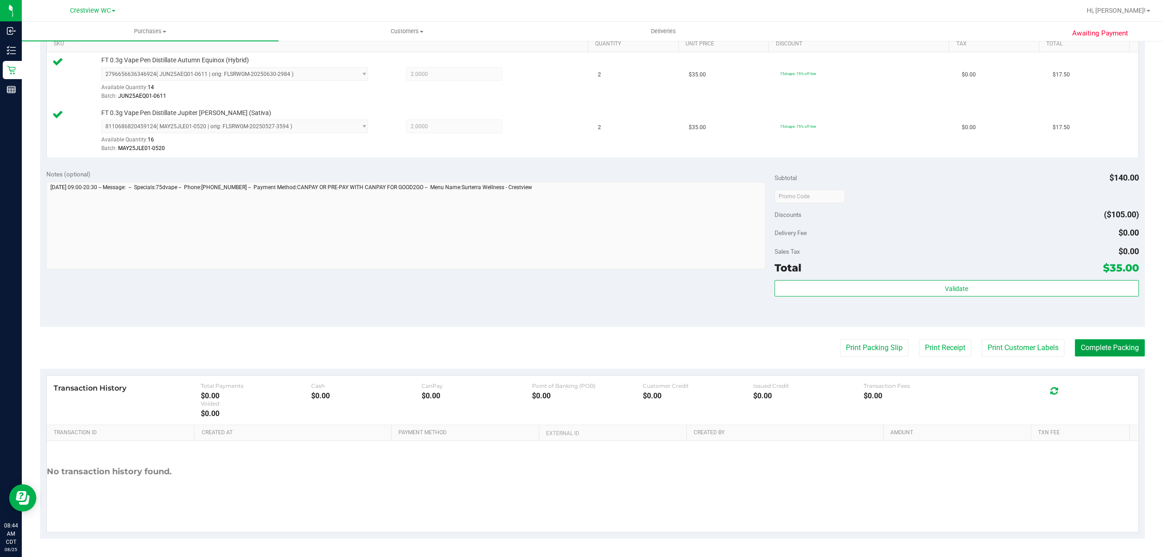
click at [1107, 348] on button "Complete Packing" at bounding box center [1110, 347] width 70 height 17
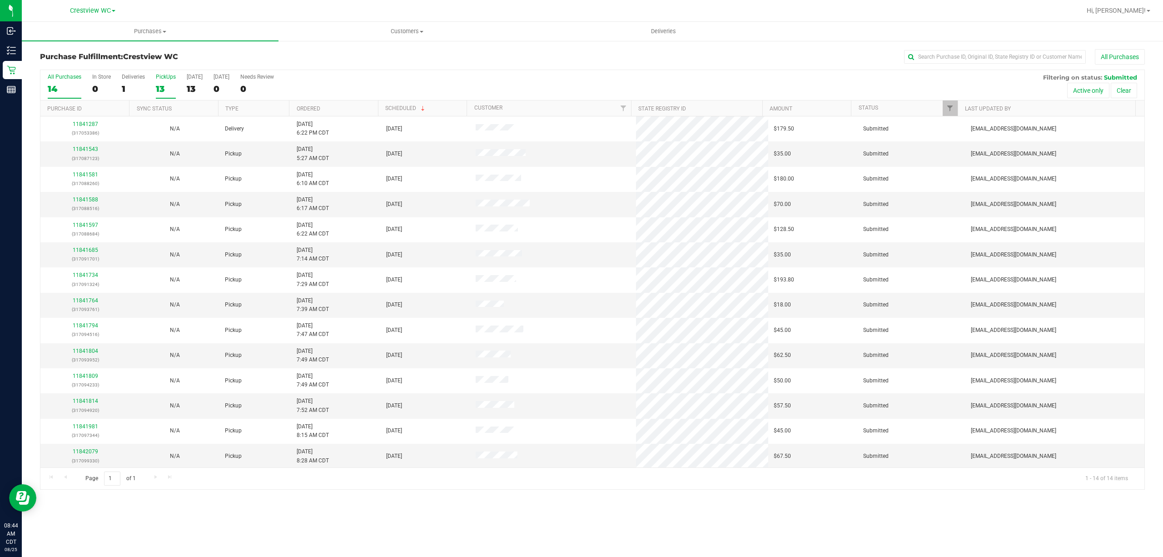
click at [168, 84] on div "13" at bounding box center [166, 89] width 20 height 10
click at [0, 0] on input "PickUps 13" at bounding box center [0, 0] width 0 height 0
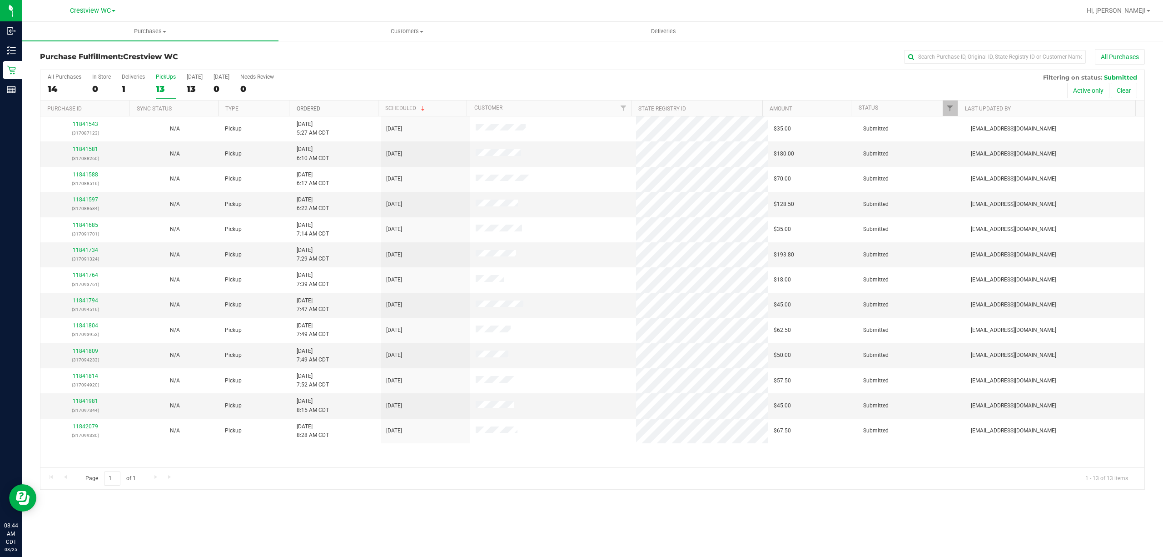
click at [313, 110] on link "Ordered" at bounding box center [309, 108] width 24 height 6
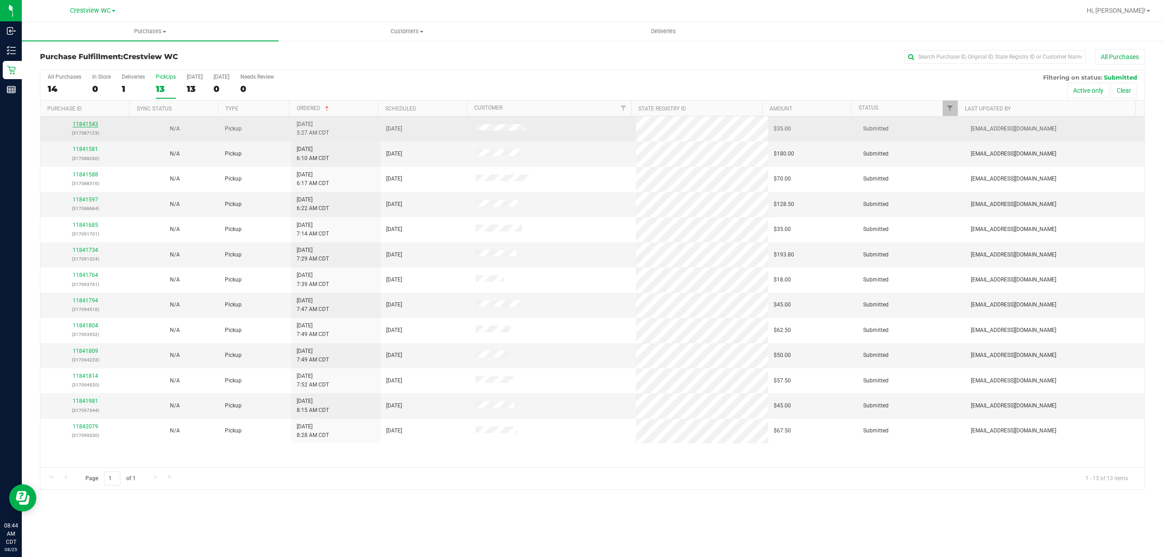
click at [86, 121] on link "11841543" at bounding box center [85, 124] width 25 height 6
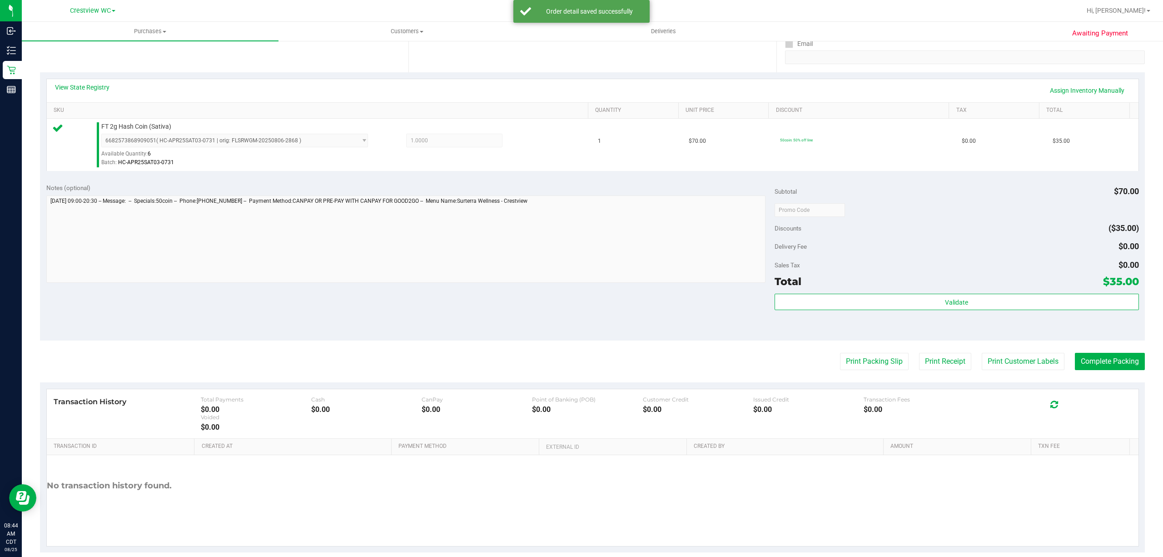
scroll to position [182, 0]
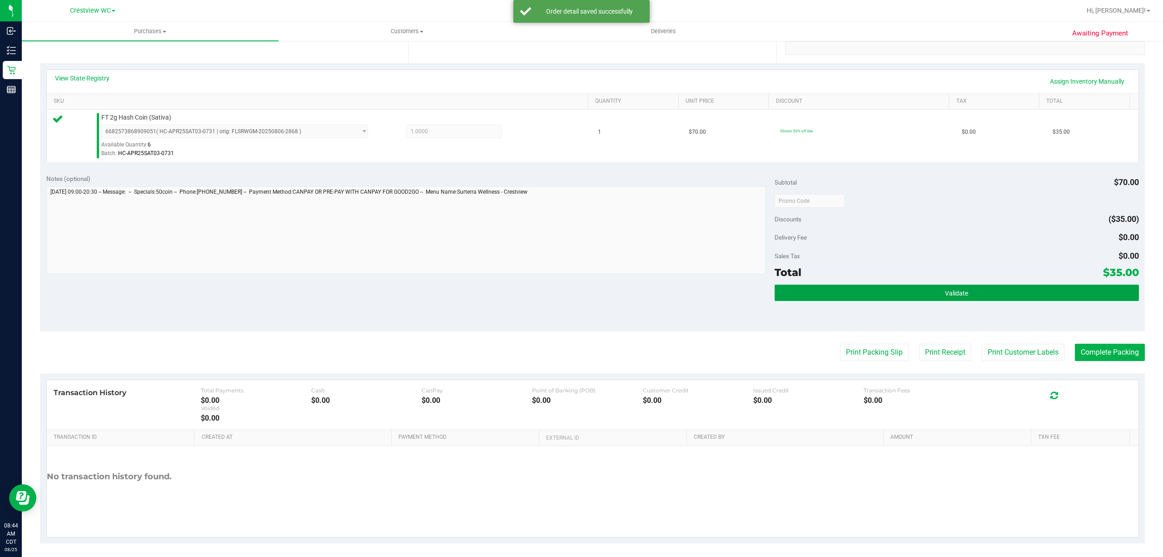
drag, startPoint x: 899, startPoint y: 296, endPoint x: 938, endPoint y: 264, distance: 50.4
click at [900, 296] on button "Validate" at bounding box center [957, 292] width 364 height 16
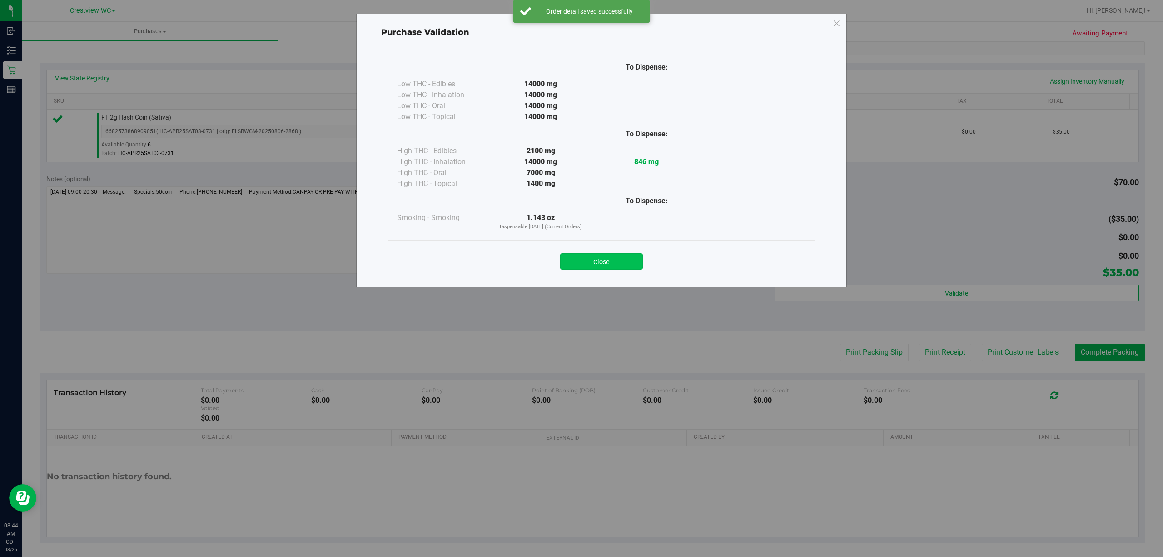
click at [629, 255] on button "Close" at bounding box center [601, 261] width 83 height 16
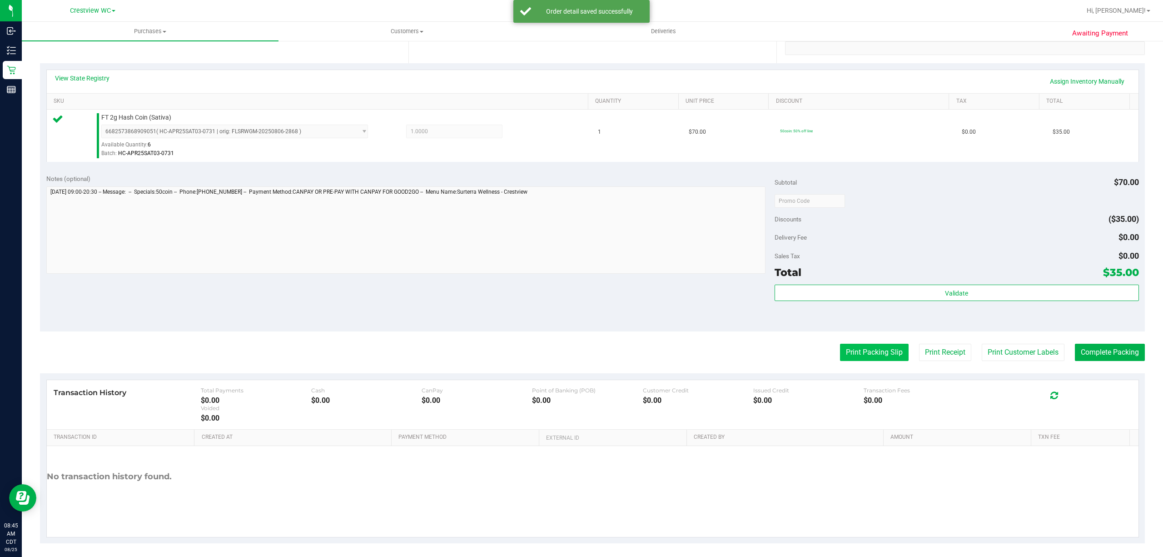
click at [840, 349] on button "Print Packing Slip" at bounding box center [874, 352] width 69 height 17
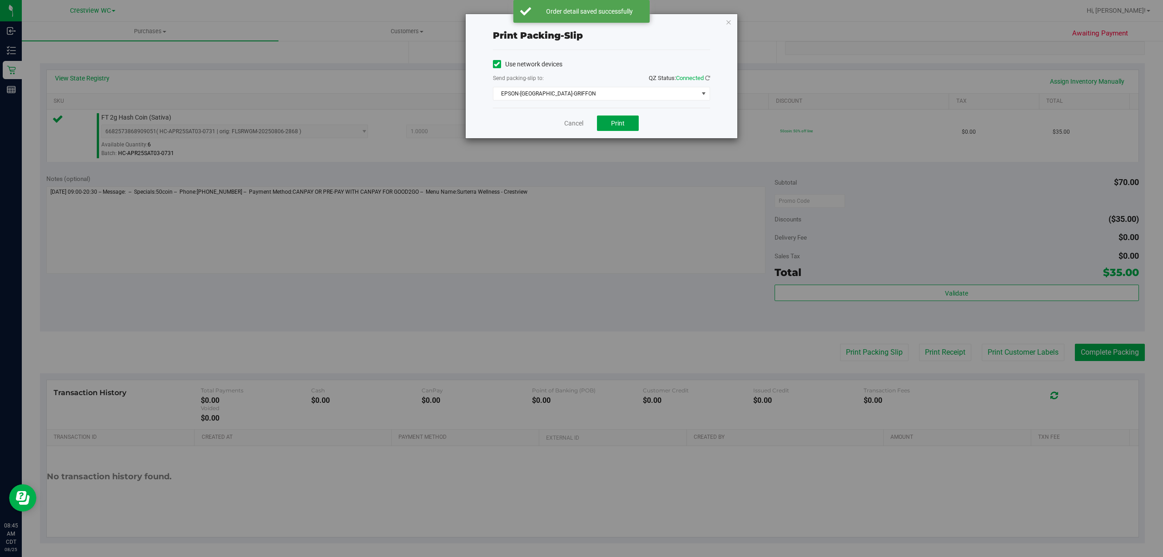
drag, startPoint x: 619, startPoint y: 119, endPoint x: 715, endPoint y: 49, distance: 118.8
click at [620, 117] on button "Print" at bounding box center [618, 122] width 42 height 15
click at [729, 22] on icon "button" at bounding box center [729, 21] width 6 height 11
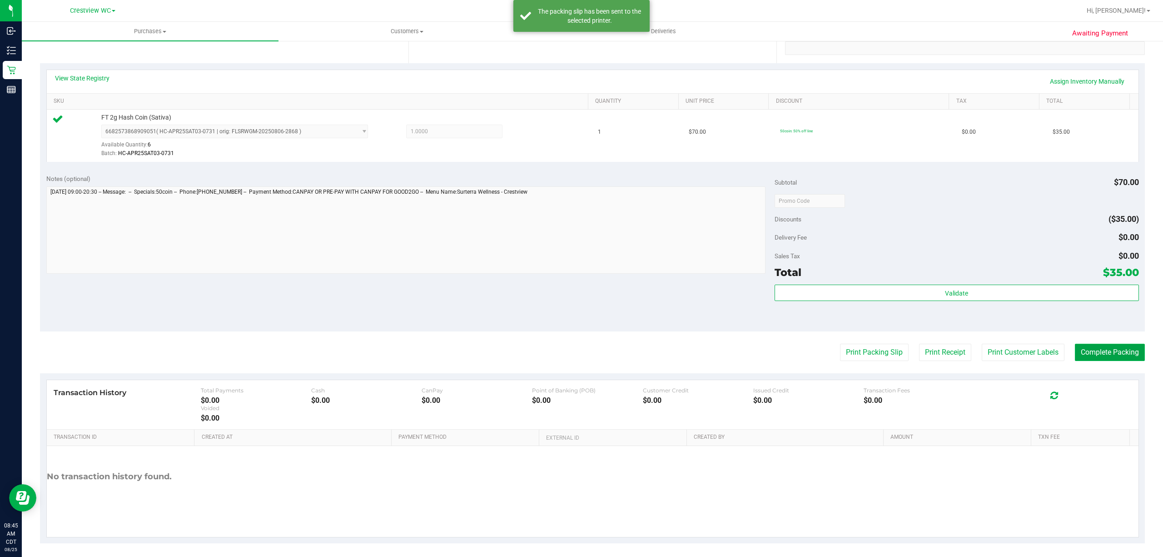
click at [1108, 357] on button "Complete Packing" at bounding box center [1110, 352] width 70 height 17
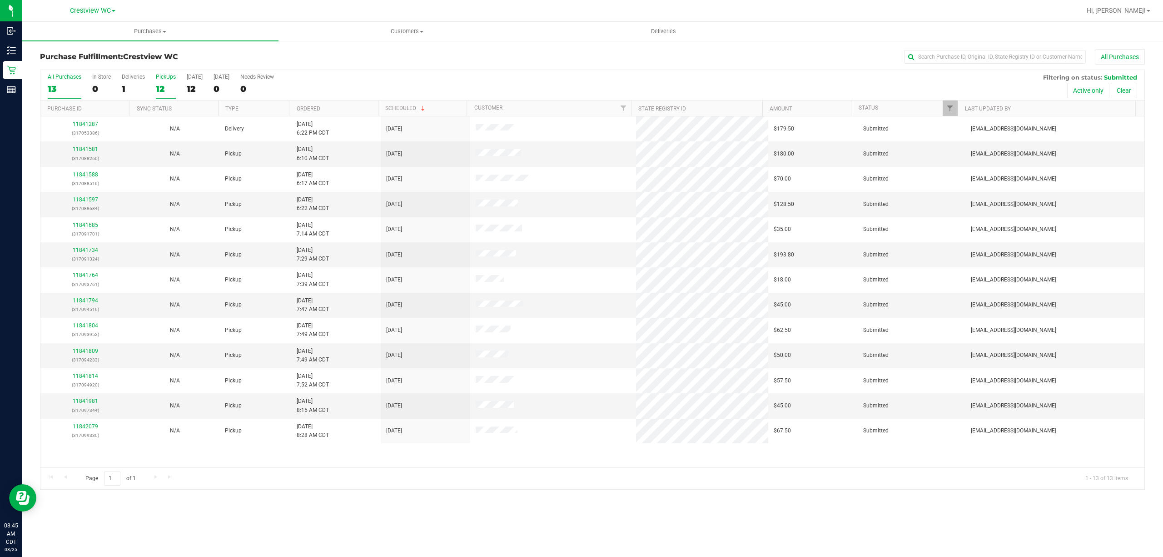
click at [156, 91] on div "12" at bounding box center [166, 89] width 20 height 10
click at [0, 0] on input "PickUps 12" at bounding box center [0, 0] width 0 height 0
click at [304, 111] on link "Ordered" at bounding box center [309, 108] width 24 height 6
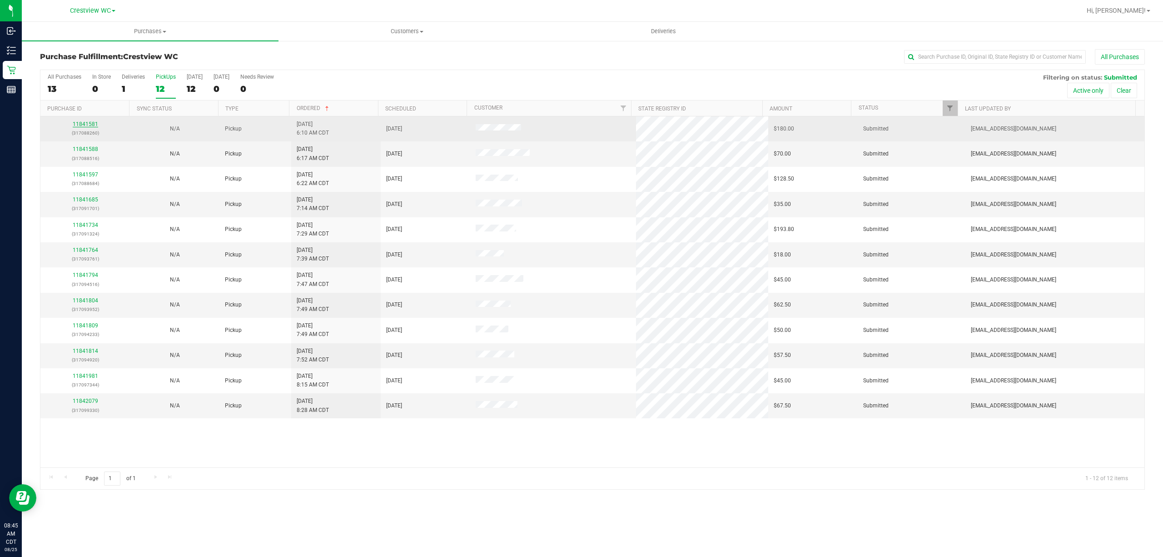
click at [90, 123] on link "11841581" at bounding box center [85, 124] width 25 height 6
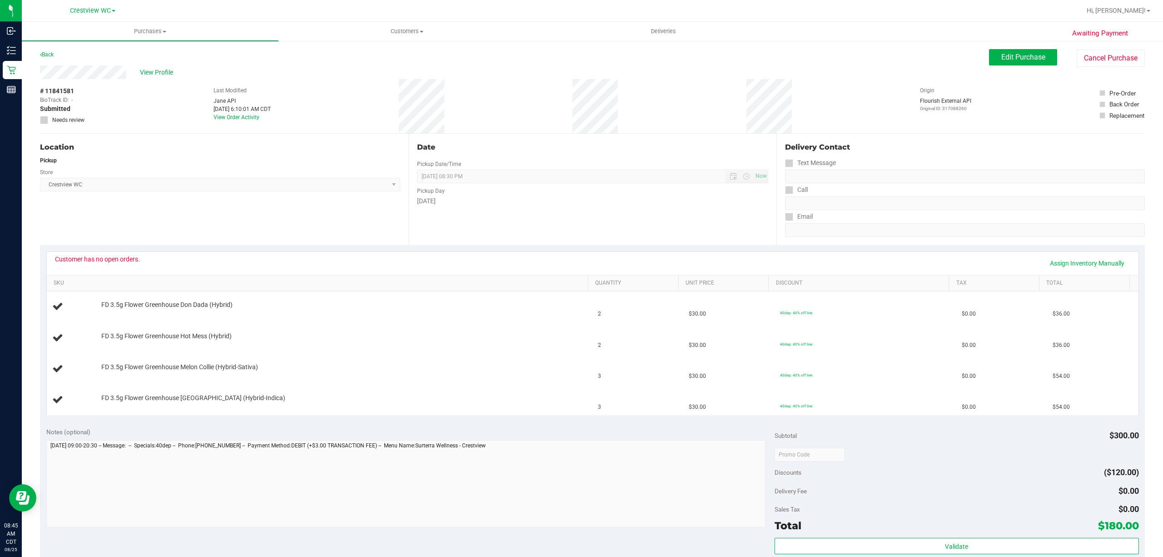
click at [226, 228] on div "Location Pickup Store Crestview WC Select Store [PERSON_NAME][GEOGRAPHIC_DATA] …" at bounding box center [224, 189] width 369 height 111
click at [224, 217] on div "Location Pickup Store Crestview WC Select Store [PERSON_NAME][GEOGRAPHIC_DATA] …" at bounding box center [224, 189] width 369 height 111
click at [249, 219] on div "Location Pickup Store Crestview WC Select Store [PERSON_NAME][GEOGRAPHIC_DATA] …" at bounding box center [224, 189] width 369 height 111
click at [1002, 57] on span "Edit Purchase" at bounding box center [1024, 57] width 44 height 9
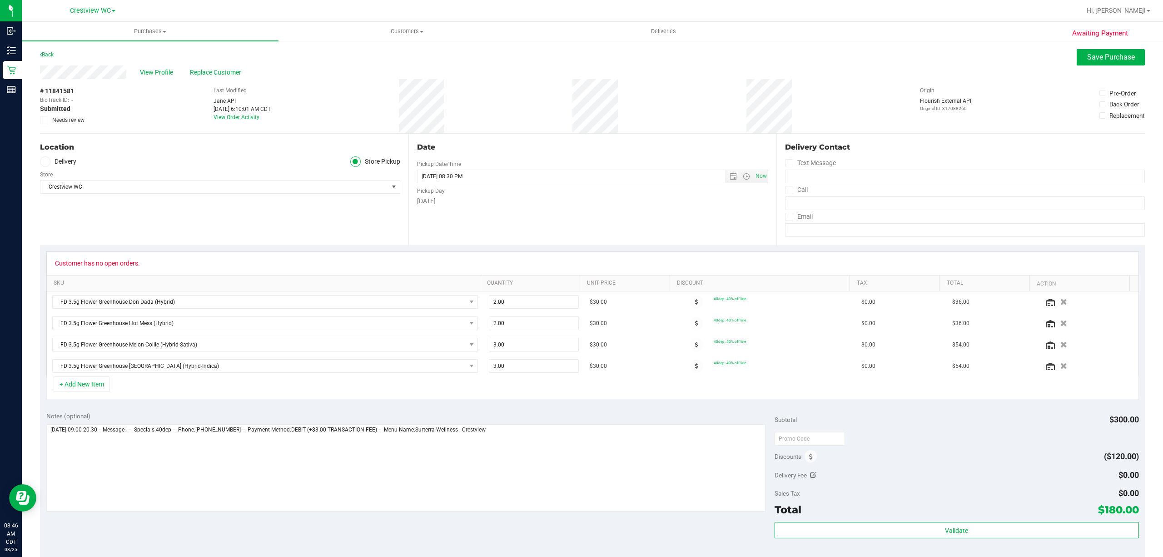
click at [47, 118] on span at bounding box center [44, 120] width 8 height 8
click at [0, 0] on input "Needs review" at bounding box center [0, 0] width 0 height 0
click at [546, 462] on textarea at bounding box center [405, 467] width 719 height 87
type textarea "[DATE] 09:00-20:30 -- Message: -- Specials:40dep -- Phone:[PHONE_NUMBER] -- Pay…"
click at [1103, 53] on span "Save Purchase" at bounding box center [1112, 57] width 48 height 9
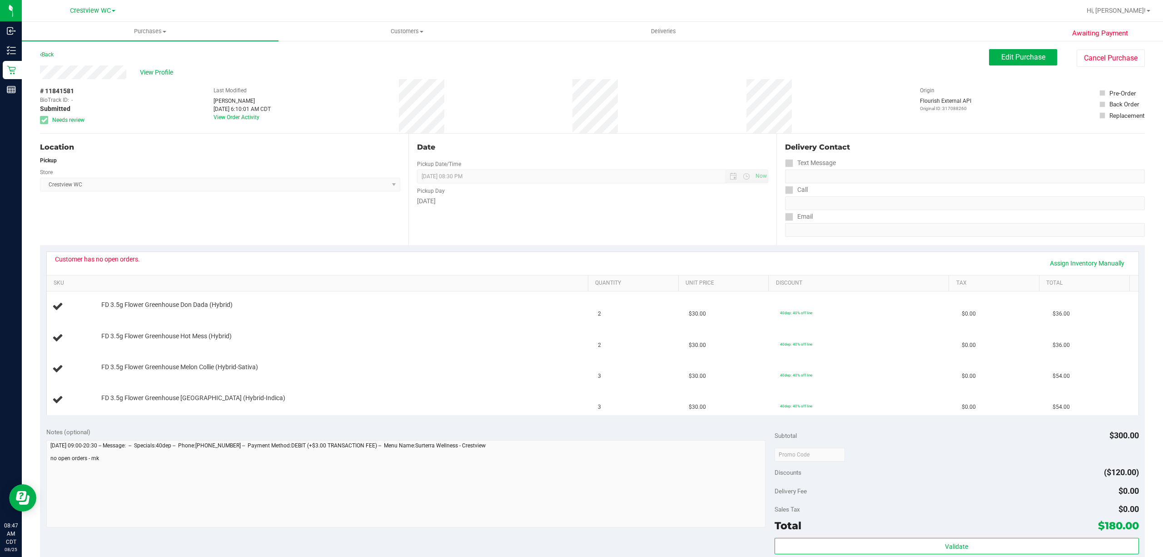
click at [133, 146] on div "Location" at bounding box center [220, 147] width 360 height 11
